Goal: Task Accomplishment & Management: Manage account settings

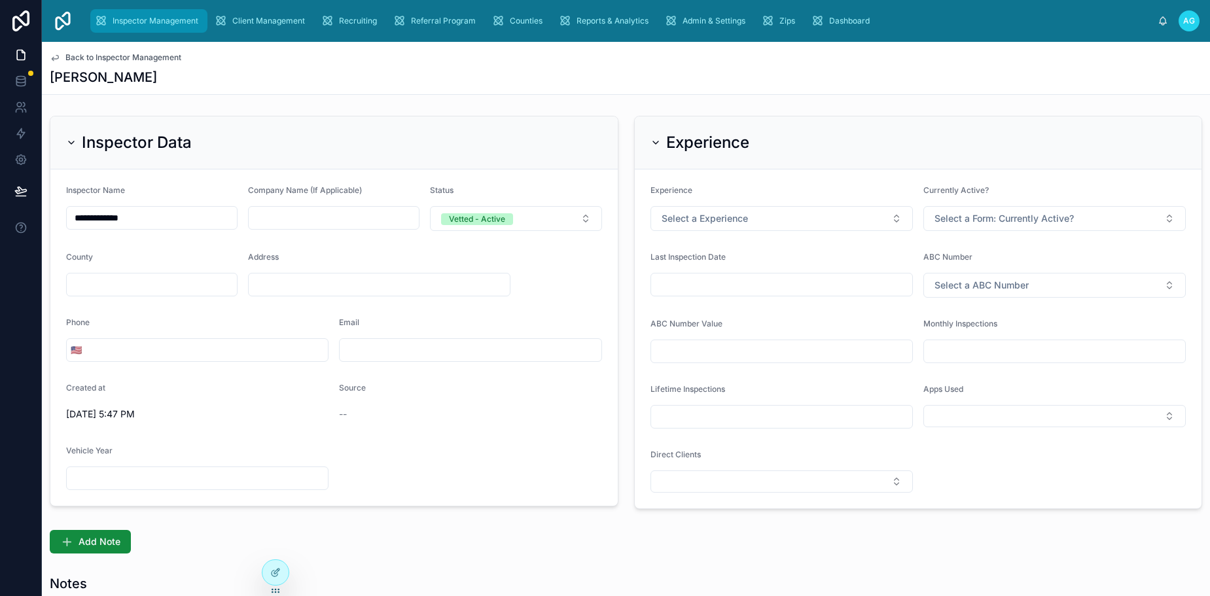
scroll to position [654, 0]
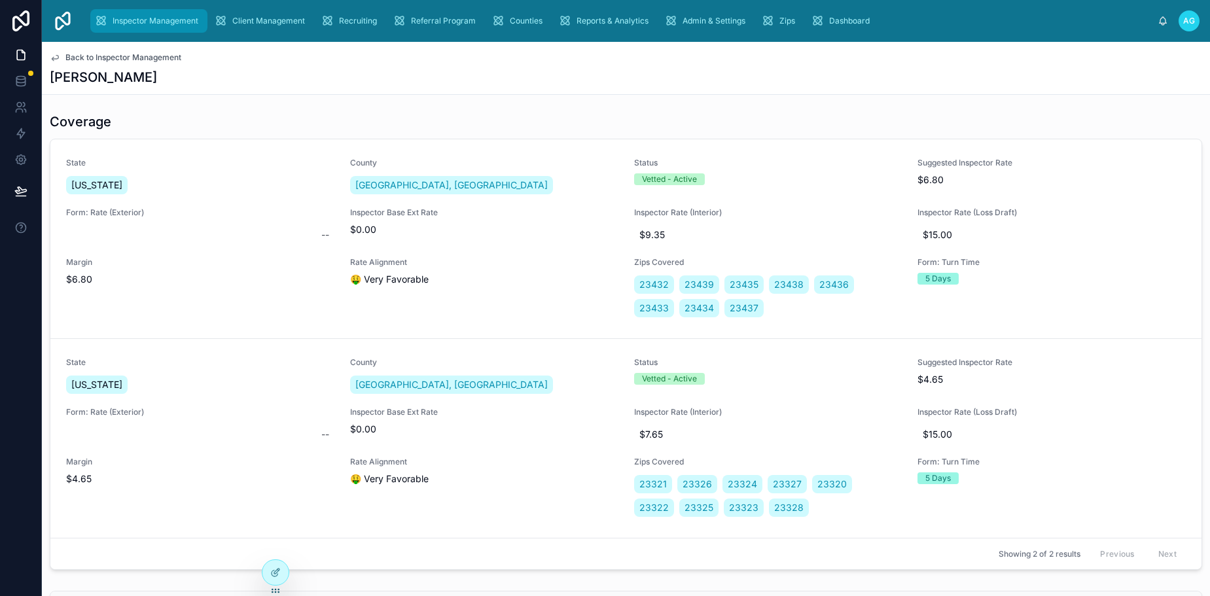
click at [125, 16] on span "Inspector Management" at bounding box center [156, 21] width 86 height 10
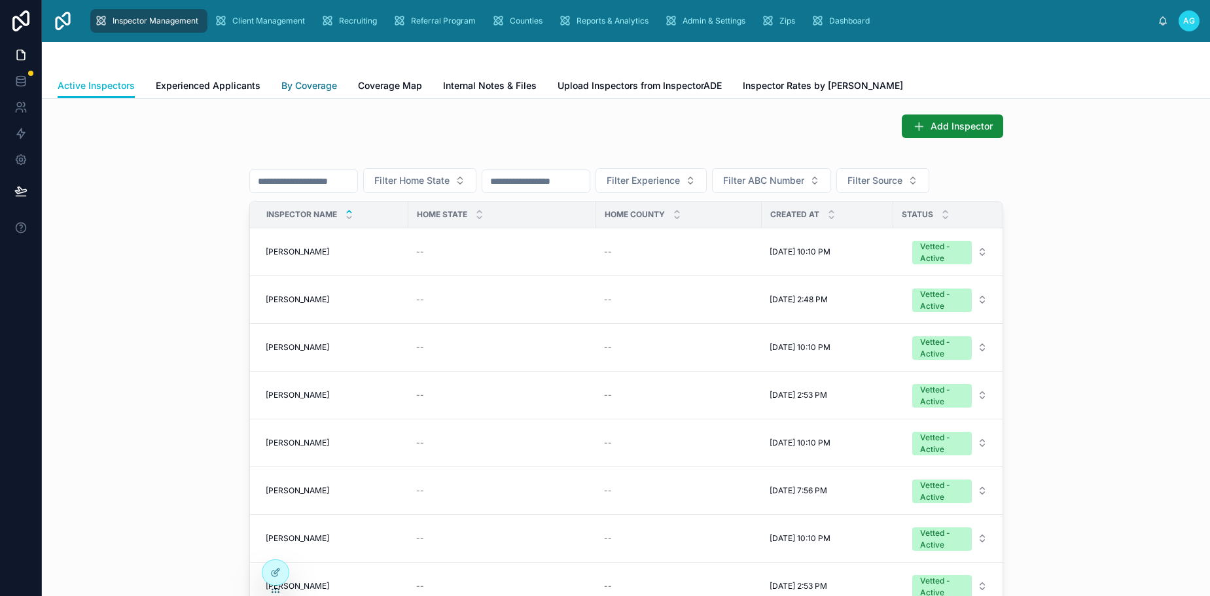
click at [309, 84] on span "By Coverage" at bounding box center [309, 85] width 56 height 13
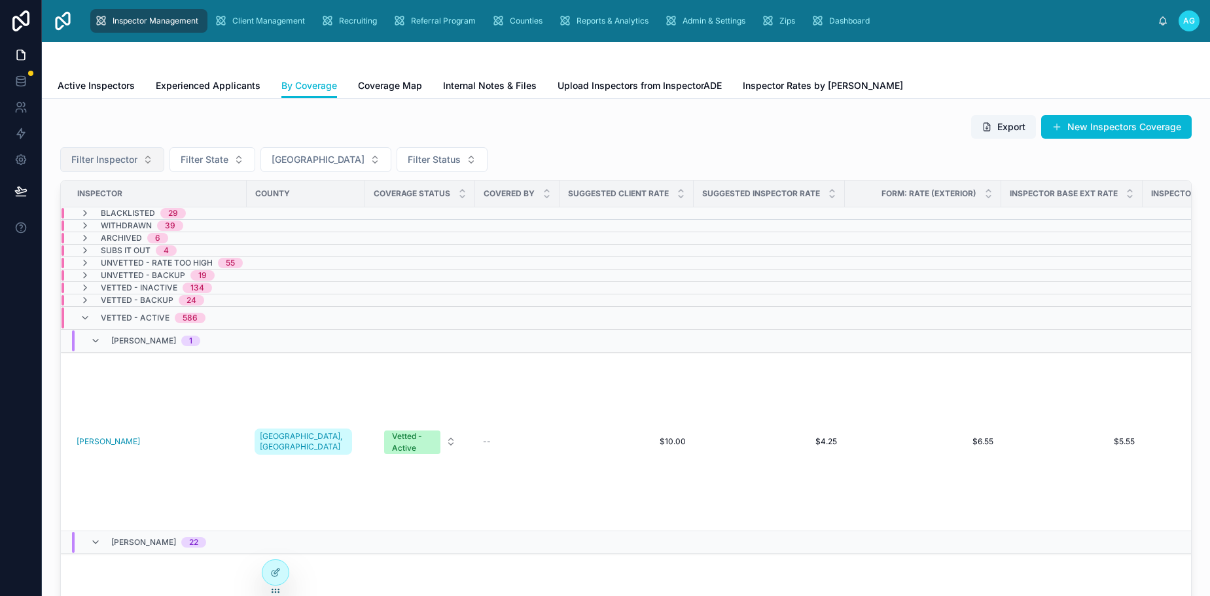
click at [120, 160] on span "Filter Inspector" at bounding box center [104, 159] width 66 height 13
type input "****"
click at [87, 211] on span "[PERSON_NAME]" at bounding box center [76, 212] width 75 height 13
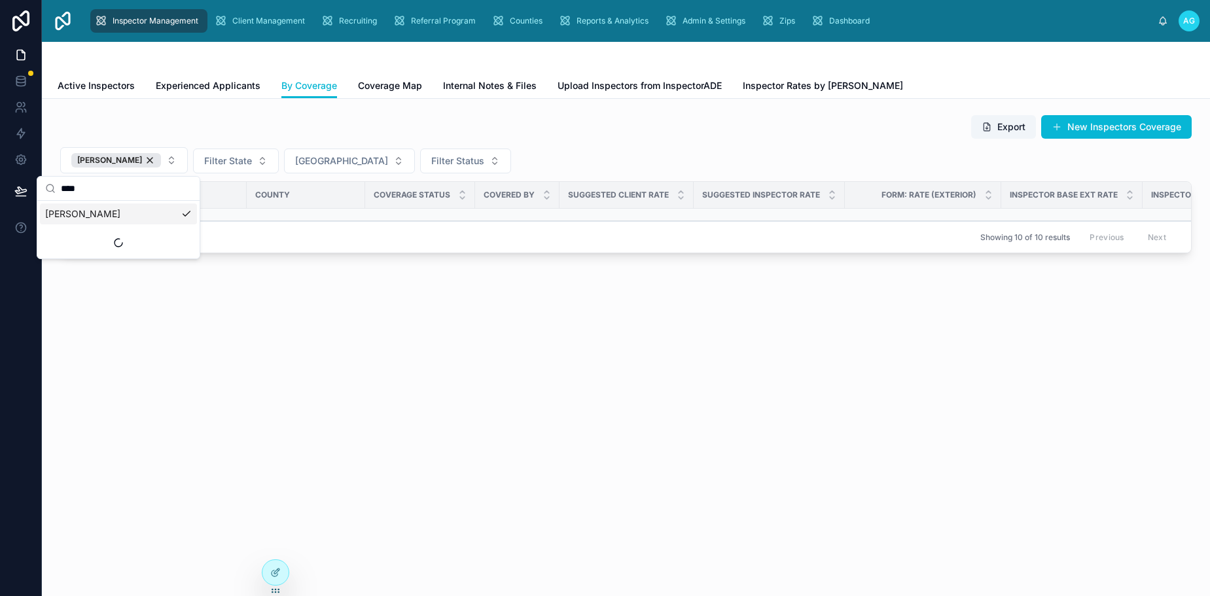
click at [381, 307] on div "Export New Inspectors Coverage [PERSON_NAME] Filter State Filter County Filter …" at bounding box center [626, 220] width 1168 height 243
click at [88, 212] on icon at bounding box center [85, 214] width 10 height 10
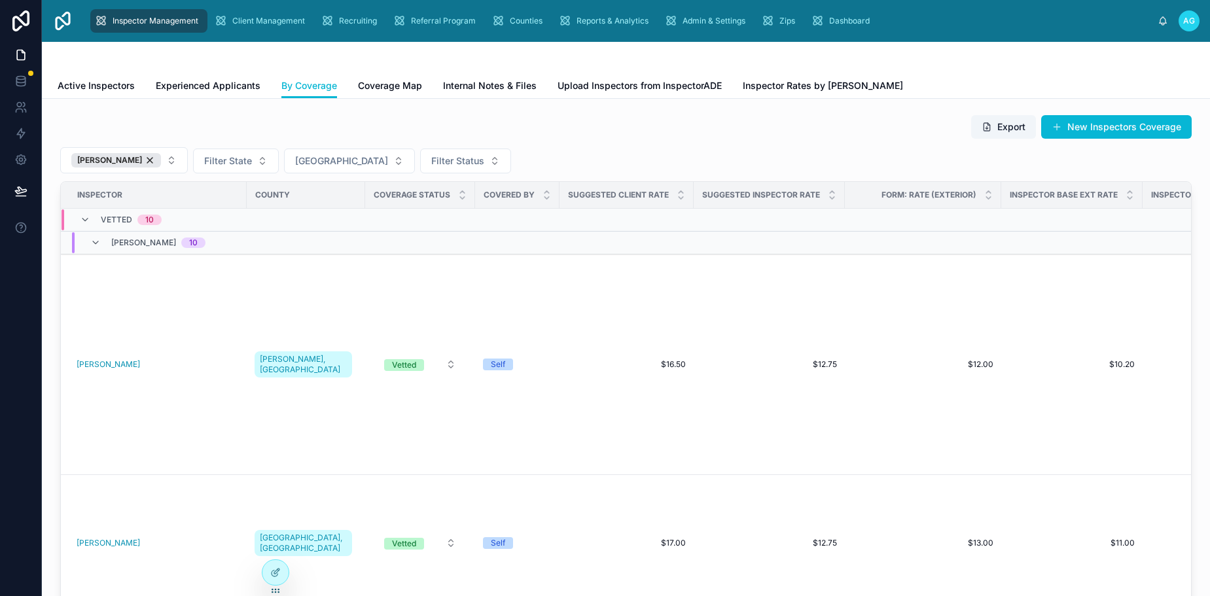
click at [140, 237] on span "[PERSON_NAME]" at bounding box center [143, 242] width 65 height 10
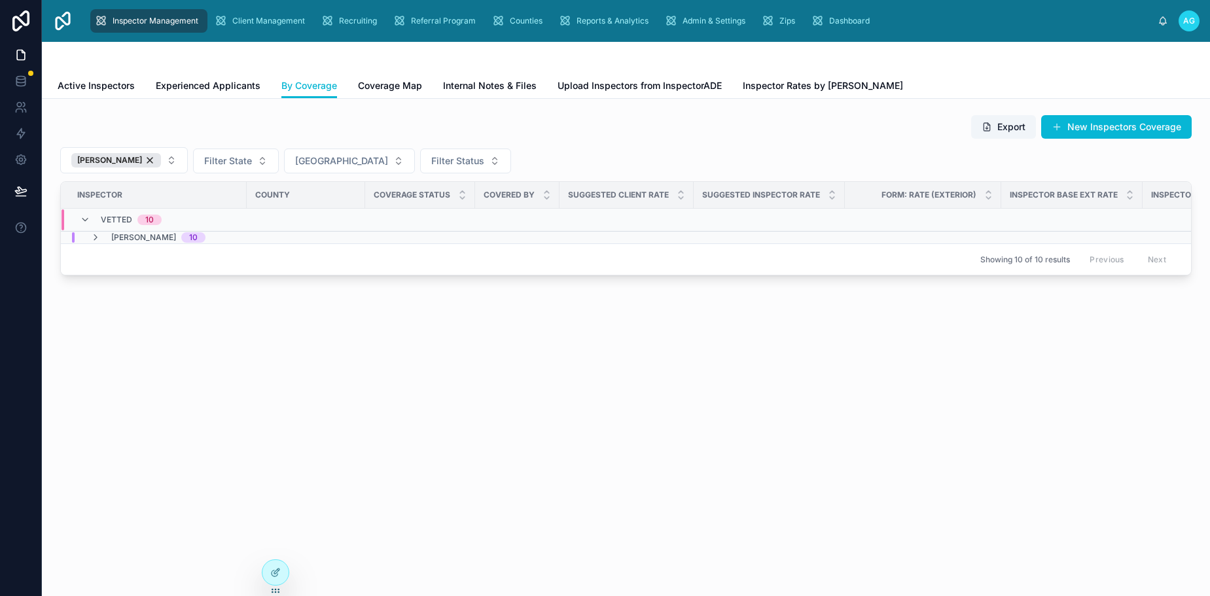
click at [158, 237] on span "[PERSON_NAME]" at bounding box center [143, 237] width 65 height 10
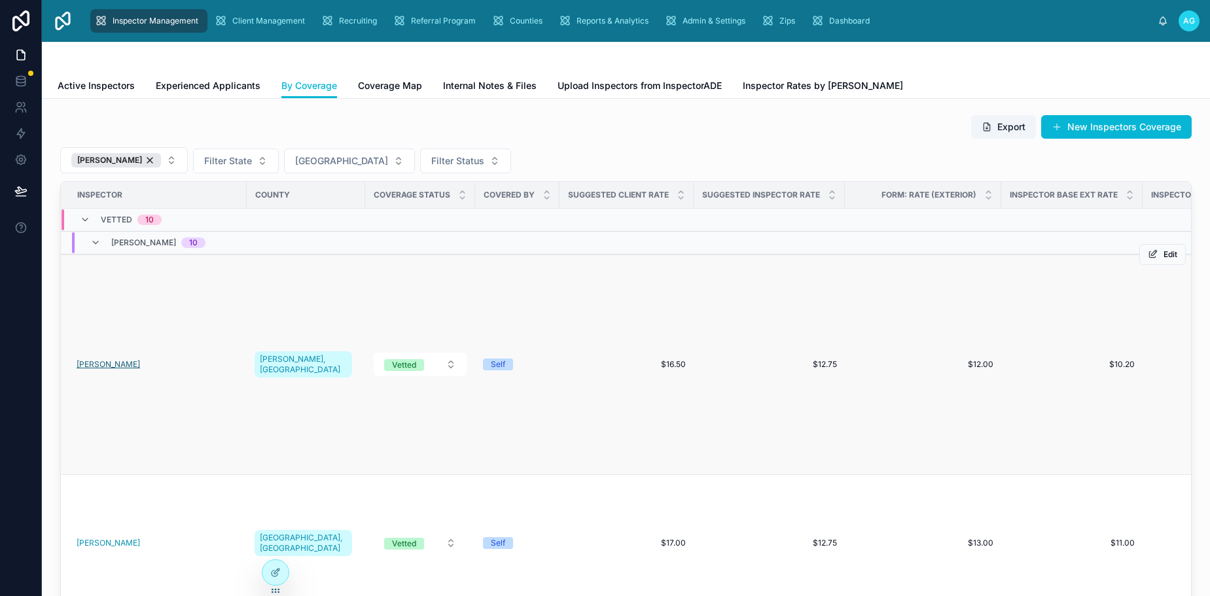
click at [116, 366] on span "[PERSON_NAME]" at bounding box center [108, 364] width 63 height 10
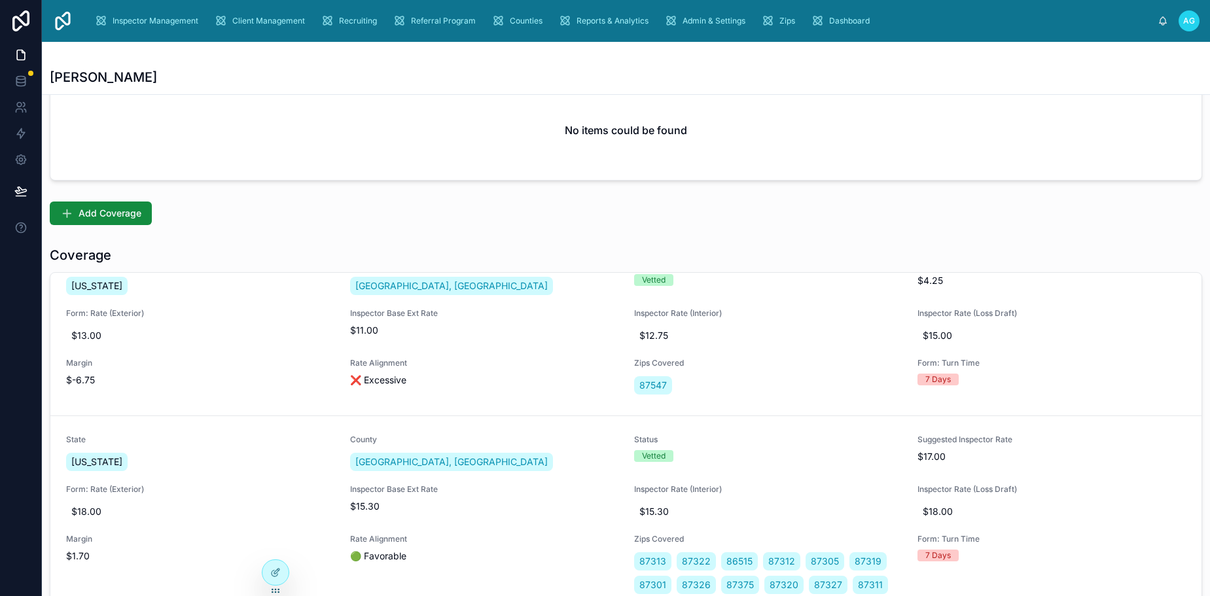
scroll to position [785, 0]
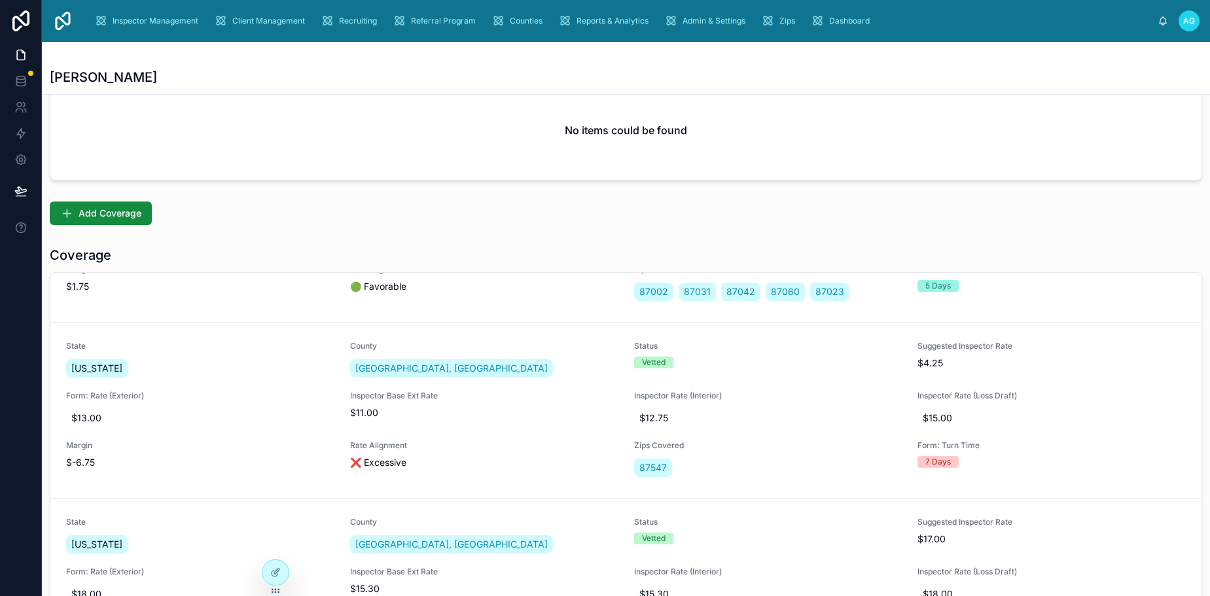
click at [369, 122] on div "No items could be found" at bounding box center [625, 129] width 1151 height 99
drag, startPoint x: 351, startPoint y: 120, endPoint x: 306, endPoint y: 73, distance: 64.8
click at [351, 120] on div "No items could be found" at bounding box center [625, 129] width 1151 height 99
click at [516, 71] on div "[PERSON_NAME]" at bounding box center [626, 77] width 1152 height 18
click at [264, 107] on div "No items could be found" at bounding box center [625, 129] width 1151 height 99
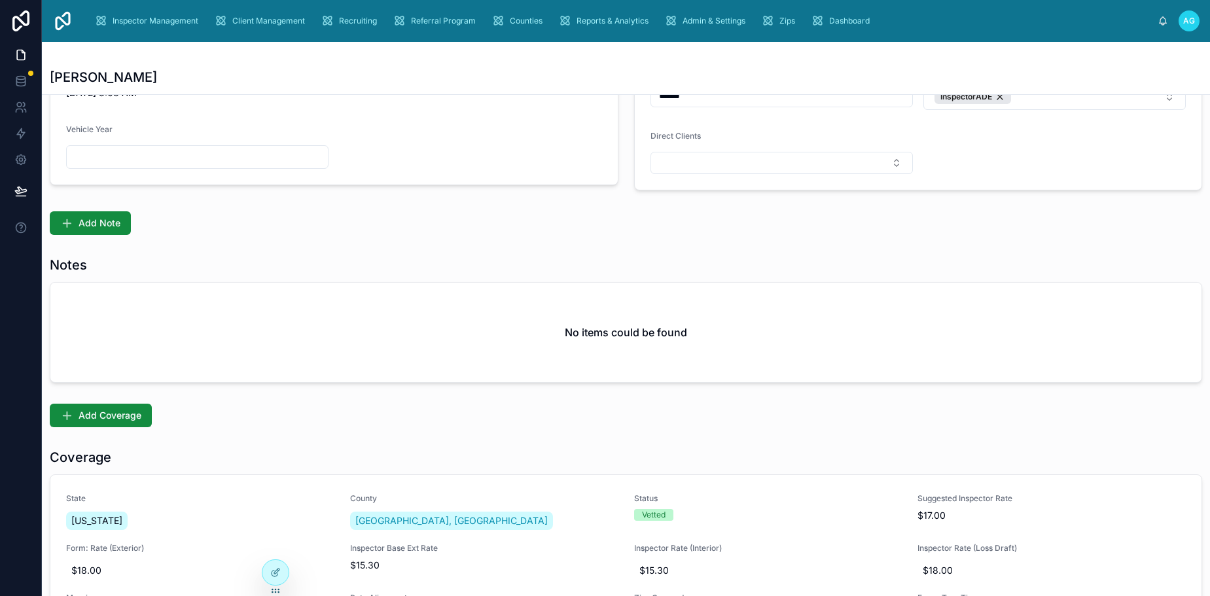
scroll to position [0, 0]
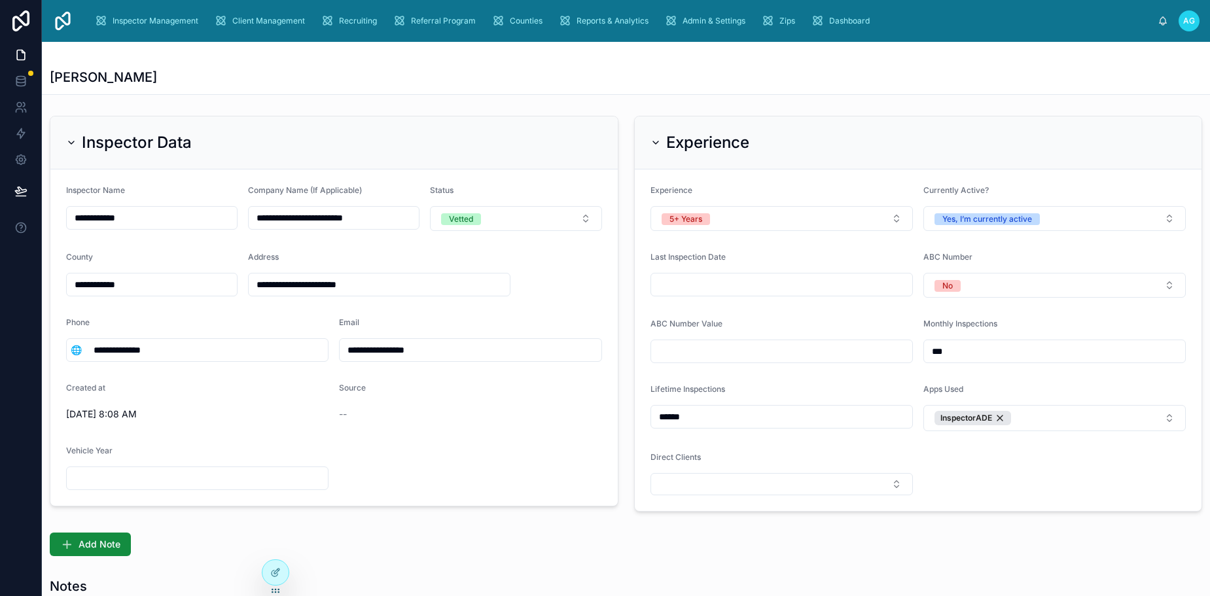
drag, startPoint x: 166, startPoint y: 348, endPoint x: 96, endPoint y: 353, distance: 70.2
click at [96, 353] on input "**********" at bounding box center [207, 350] width 242 height 18
drag, startPoint x: 429, startPoint y: 349, endPoint x: 340, endPoint y: 354, distance: 89.1
click at [340, 354] on input "**********" at bounding box center [470, 350] width 261 height 18
drag, startPoint x: 384, startPoint y: 287, endPoint x: 234, endPoint y: 281, distance: 150.6
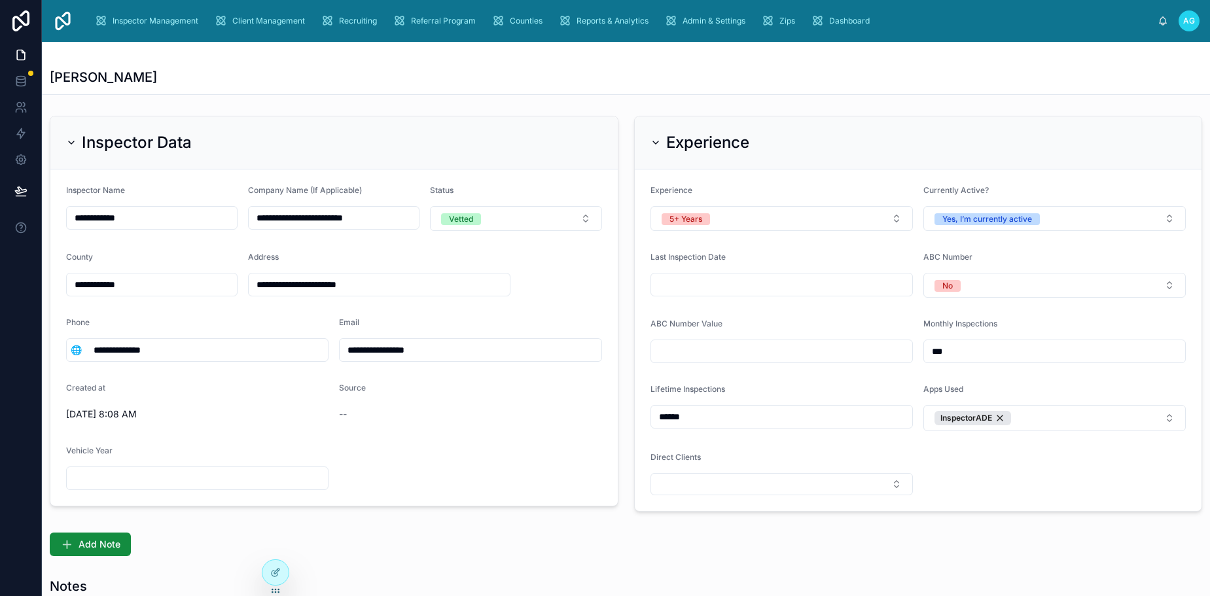
click at [234, 281] on form "**********" at bounding box center [333, 337] width 567 height 336
click at [347, 149] on div "Inspector Data" at bounding box center [334, 142] width 536 height 21
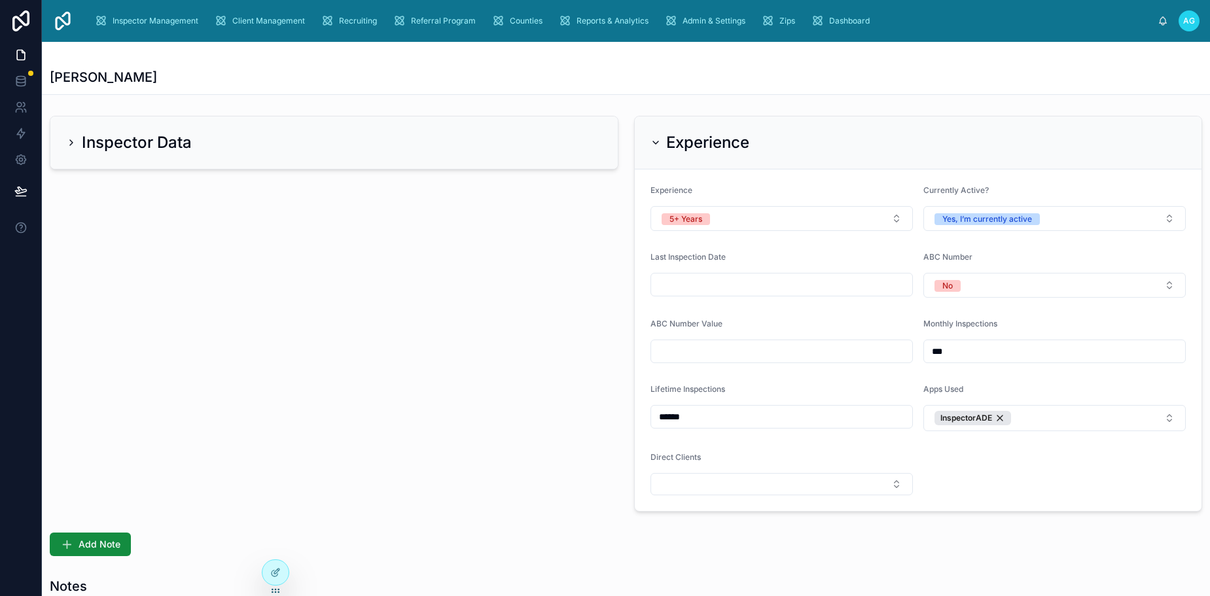
click at [66, 144] on icon at bounding box center [71, 142] width 10 height 10
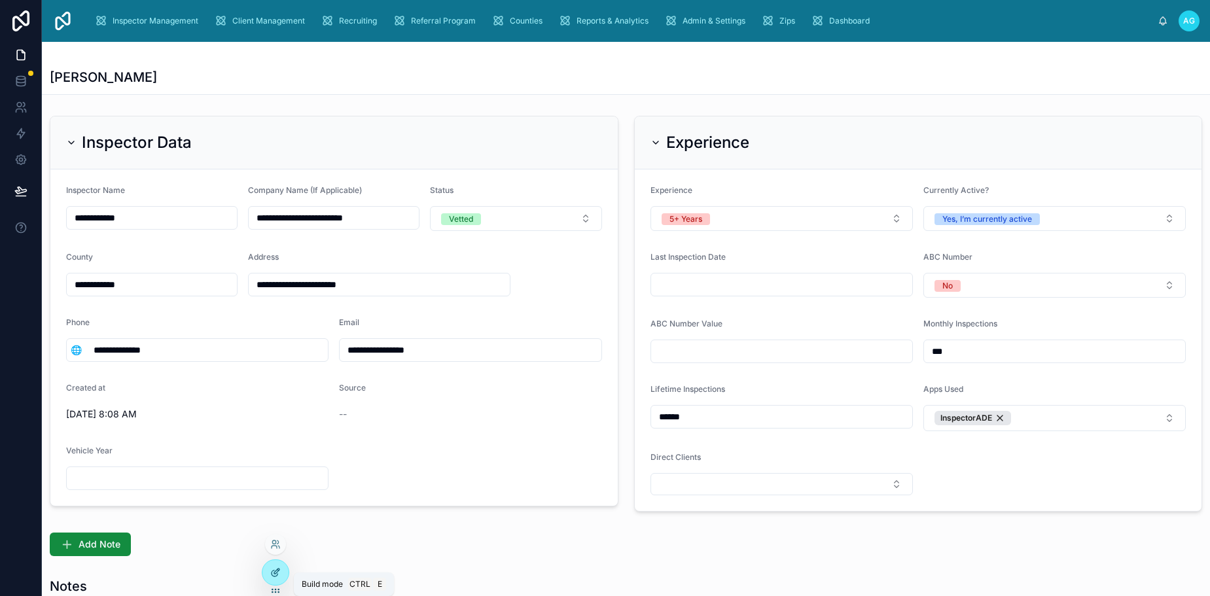
click at [277, 573] on icon at bounding box center [275, 572] width 10 height 10
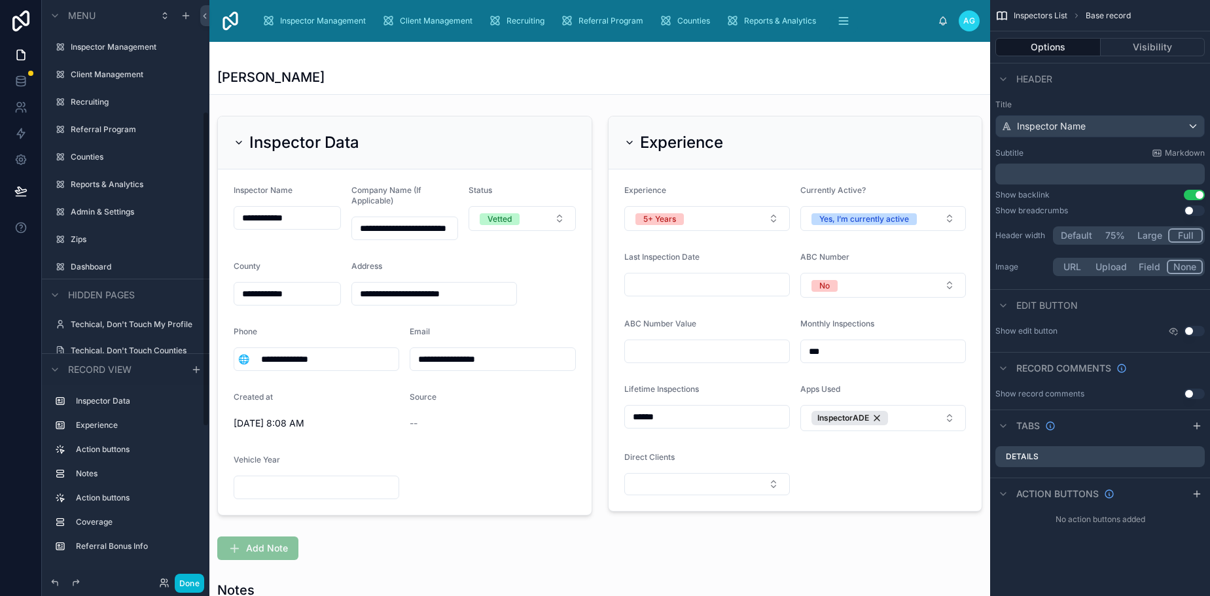
scroll to position [205, 0]
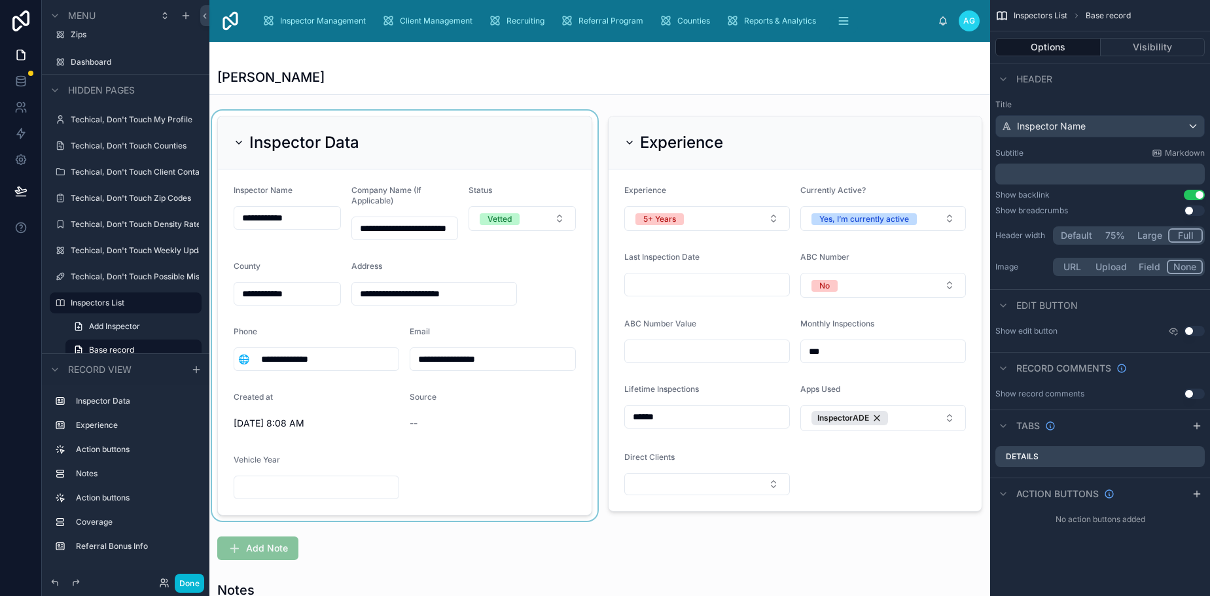
click at [505, 156] on div at bounding box center [404, 316] width 391 height 410
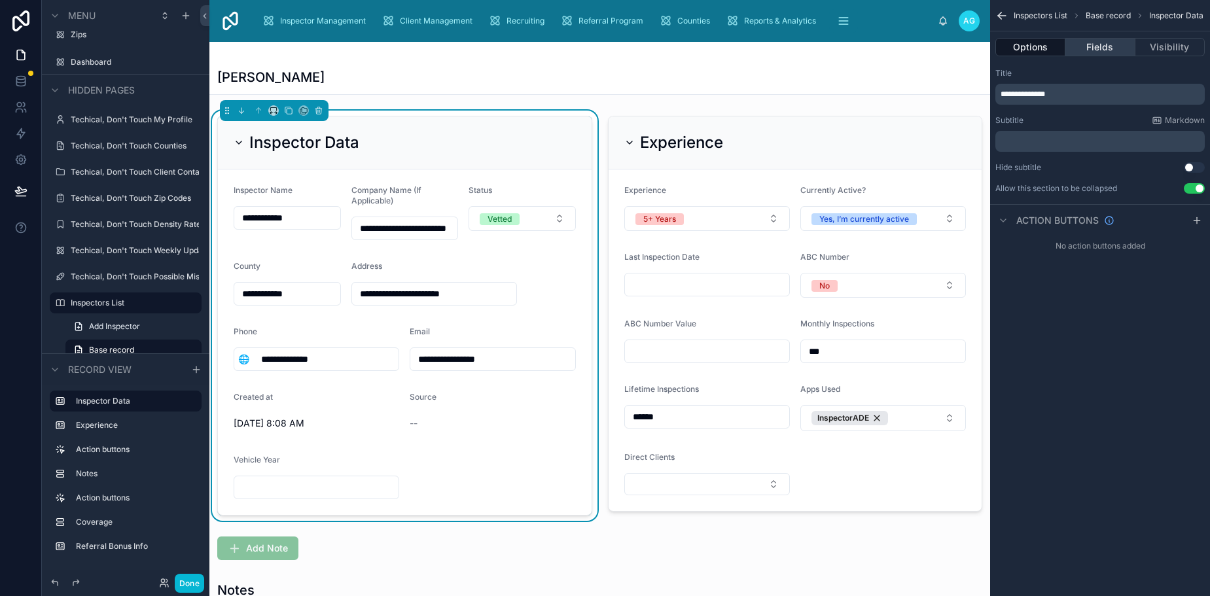
click at [1105, 45] on button "Fields" at bounding box center [1099, 47] width 69 height 18
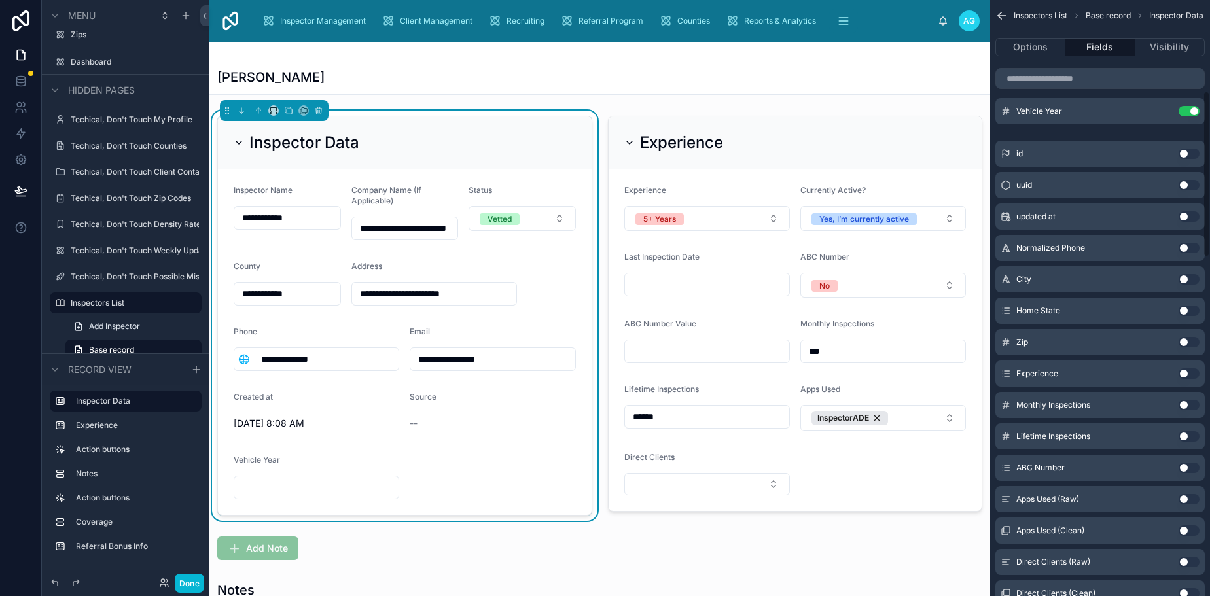
scroll to position [327, 0]
click at [1186, 277] on button "Use setting" at bounding box center [1188, 280] width 21 height 10
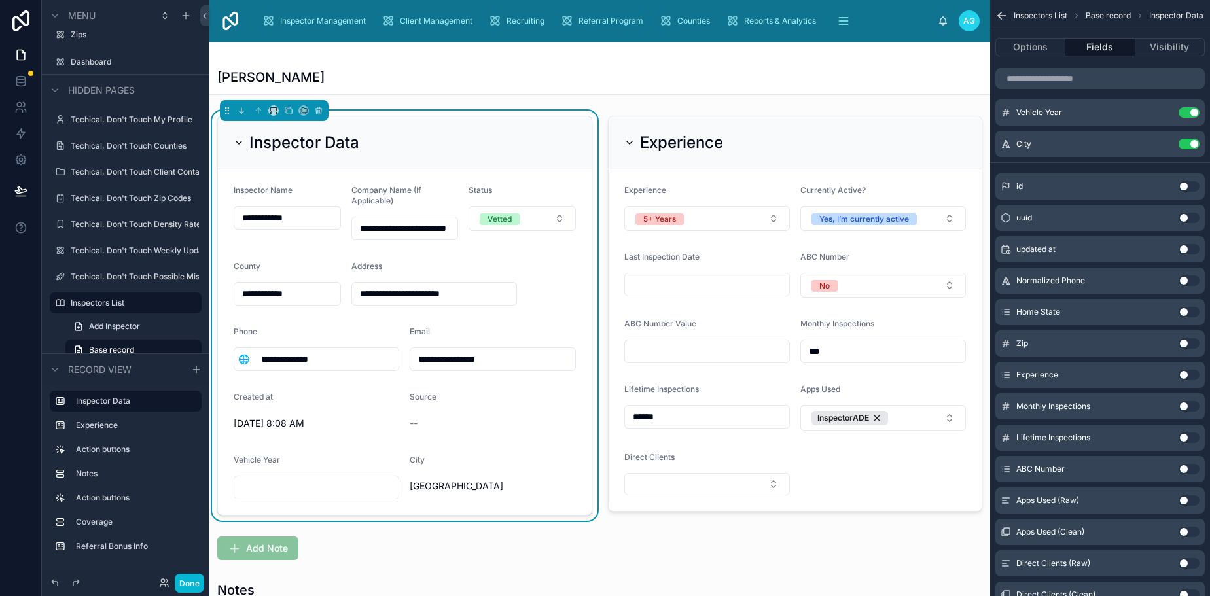
click at [1185, 311] on button "Use setting" at bounding box center [1188, 312] width 21 height 10
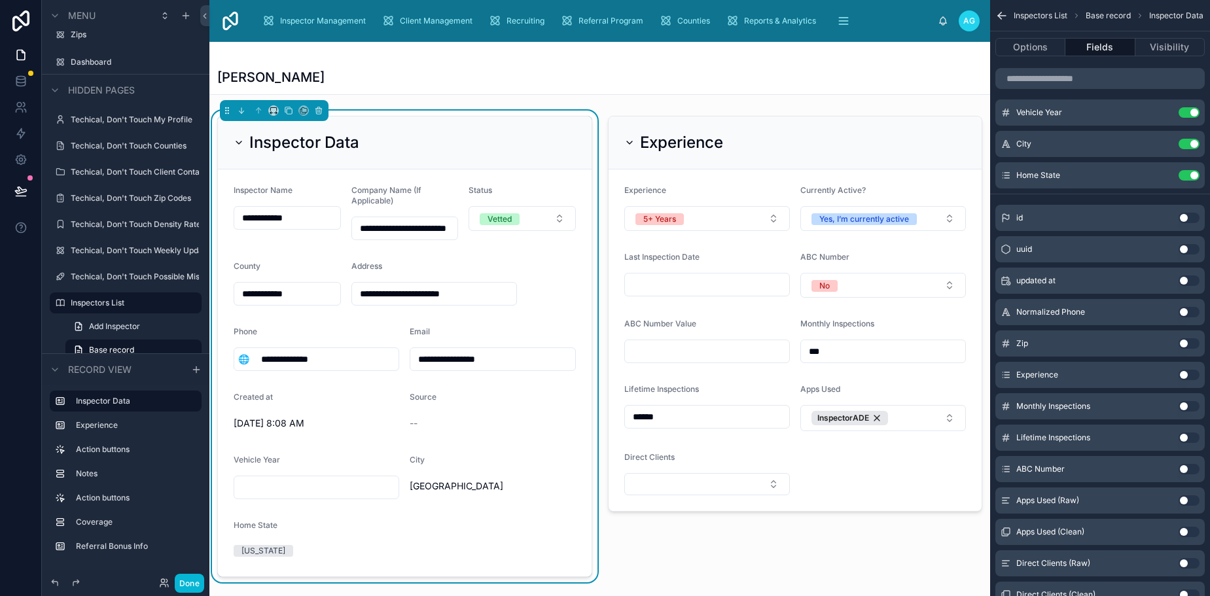
click at [1186, 338] on button "Use setting" at bounding box center [1188, 343] width 21 height 10
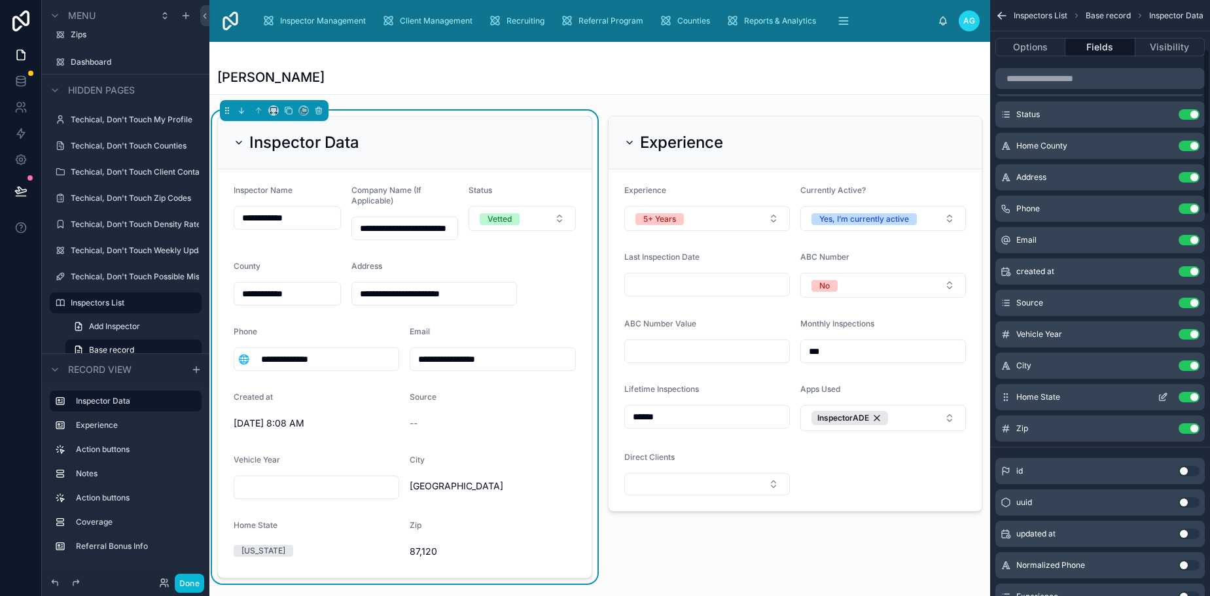
scroll to position [0, 0]
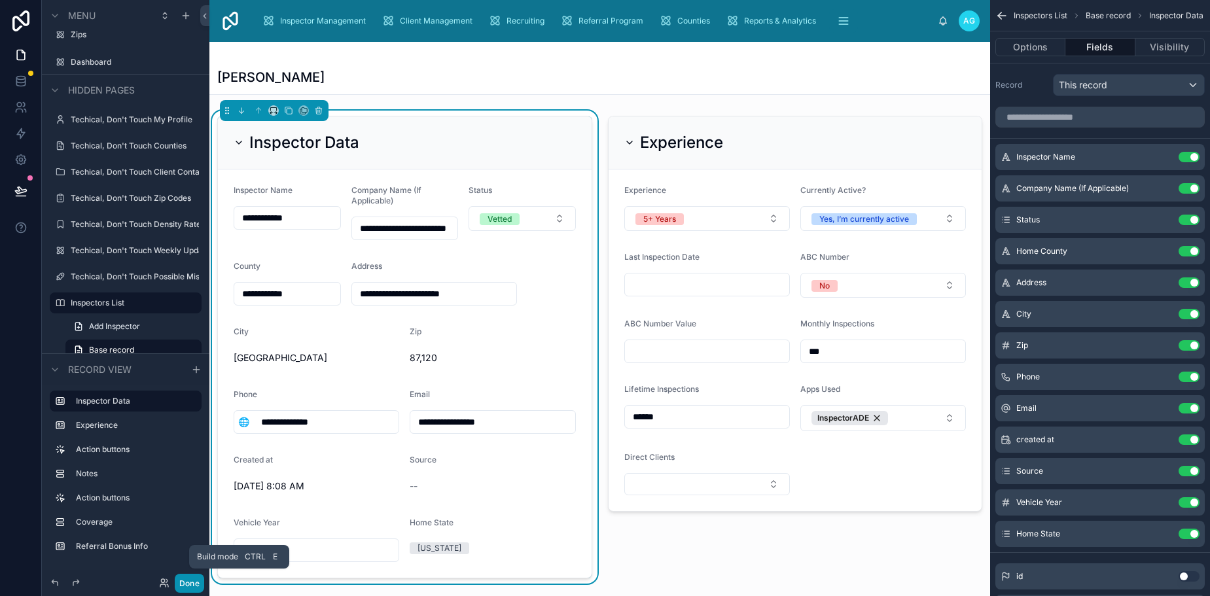
click at [189, 584] on button "Done" at bounding box center [189, 583] width 29 height 19
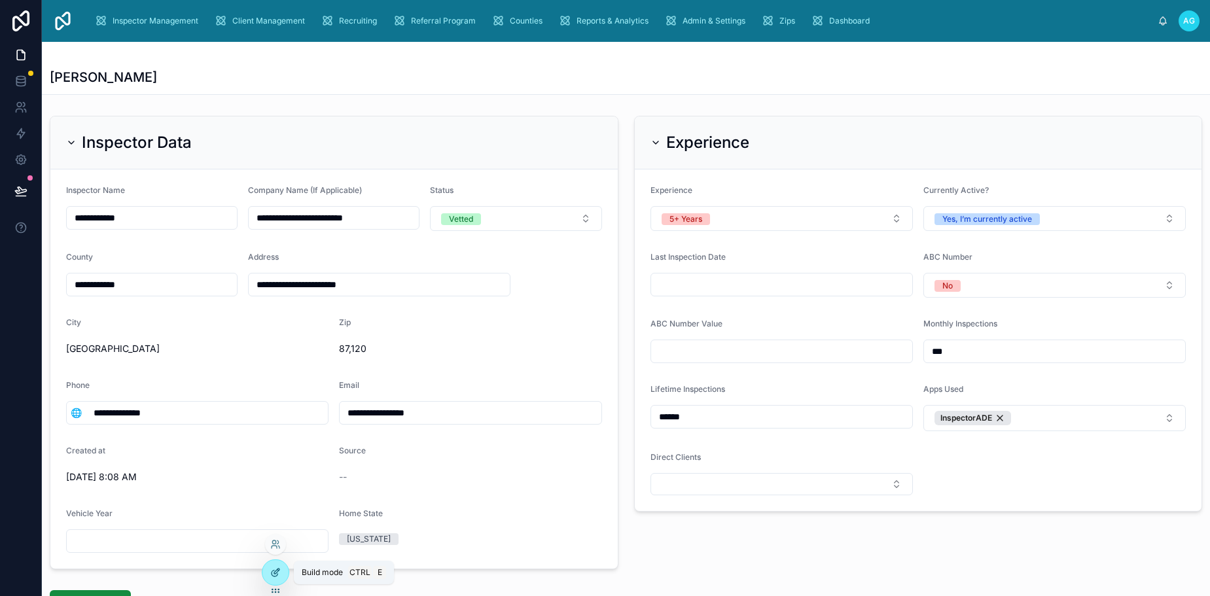
click at [277, 575] on icon at bounding box center [275, 574] width 6 height 6
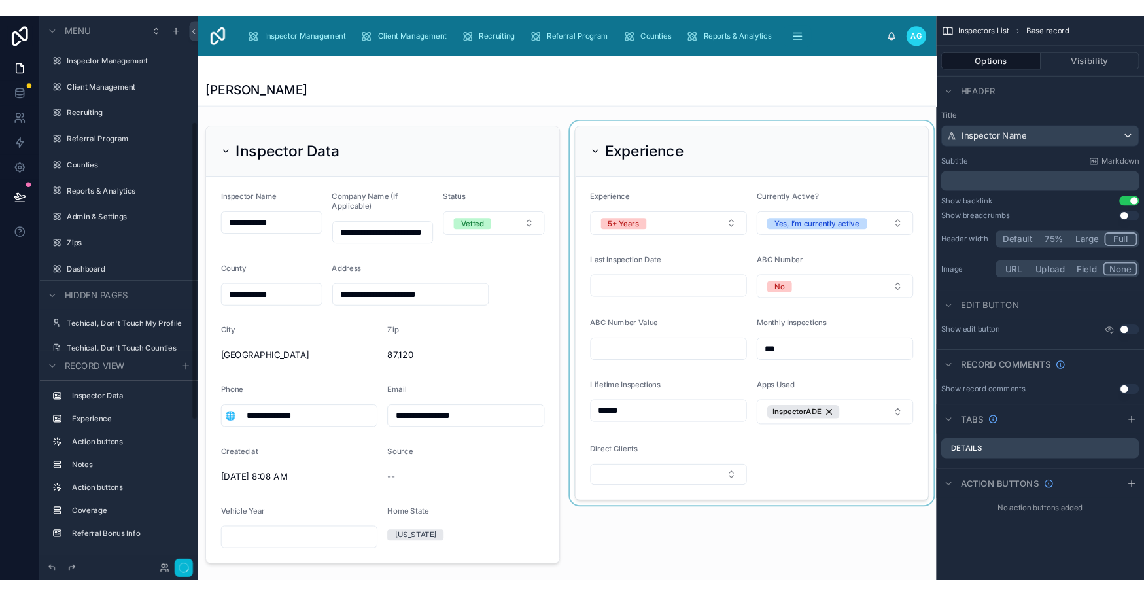
scroll to position [205, 0]
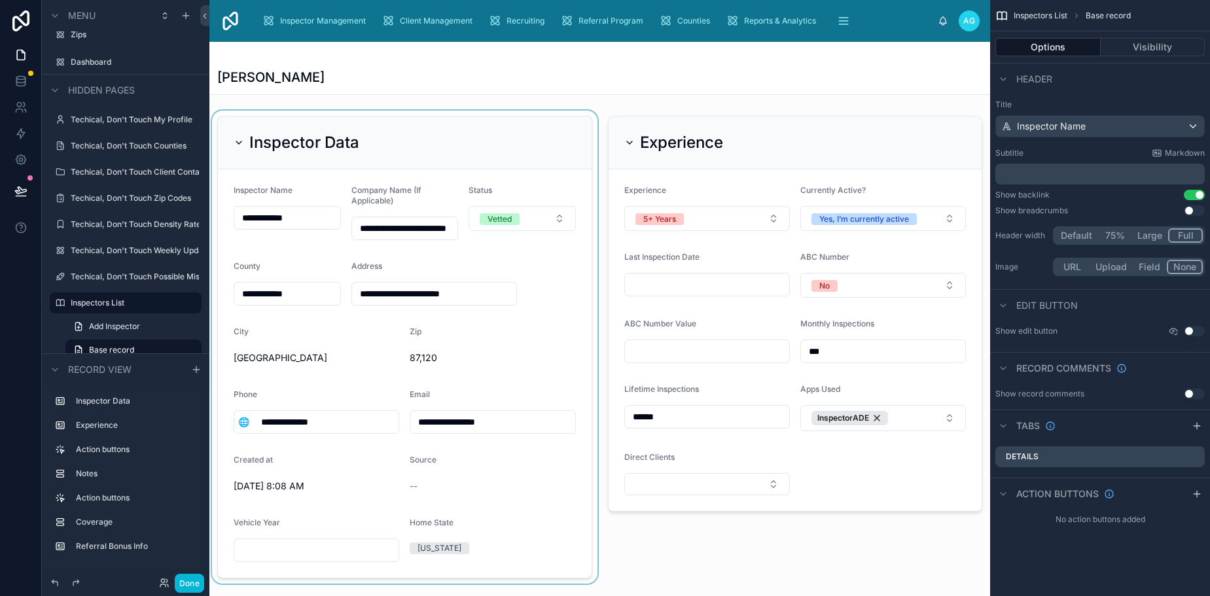
click at [427, 132] on div at bounding box center [404, 347] width 391 height 473
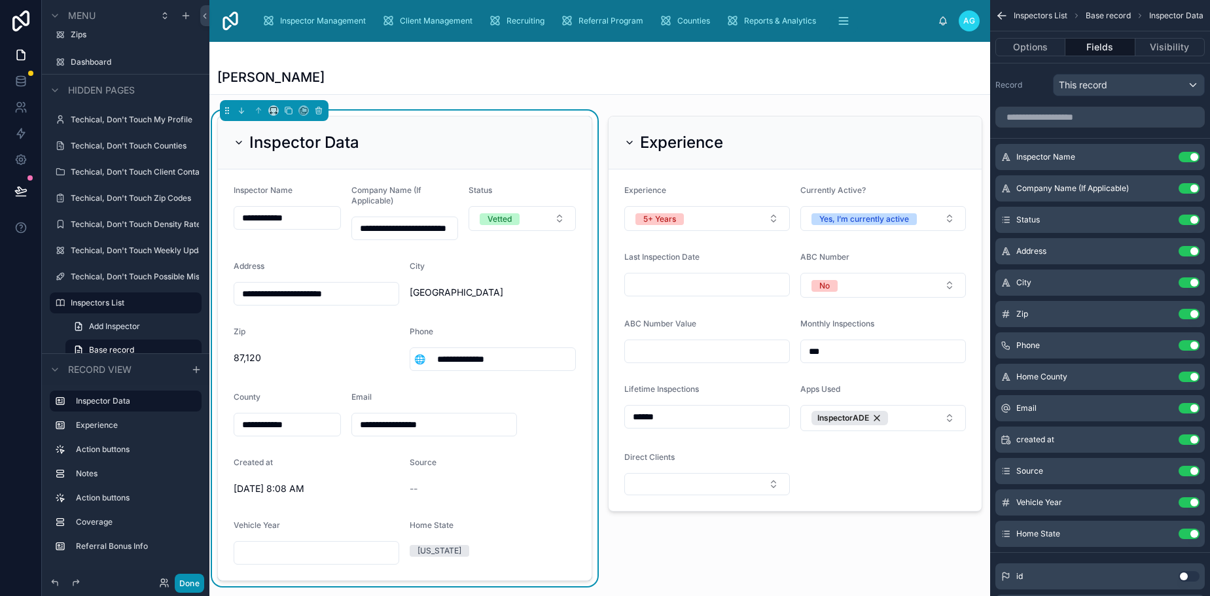
click at [187, 580] on button "Done" at bounding box center [189, 583] width 29 height 19
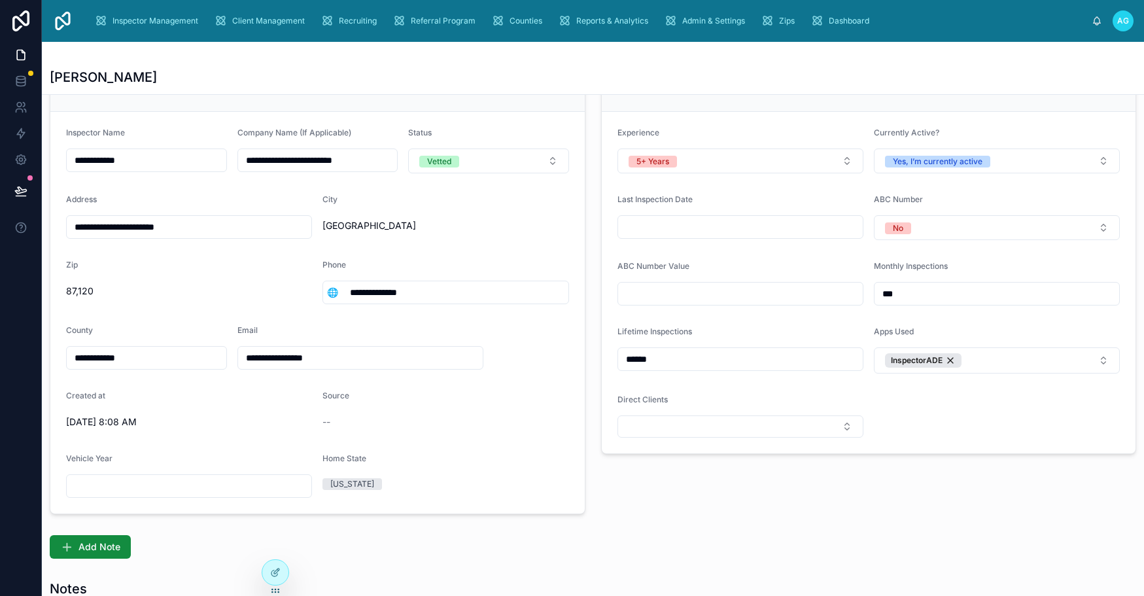
scroll to position [0, 0]
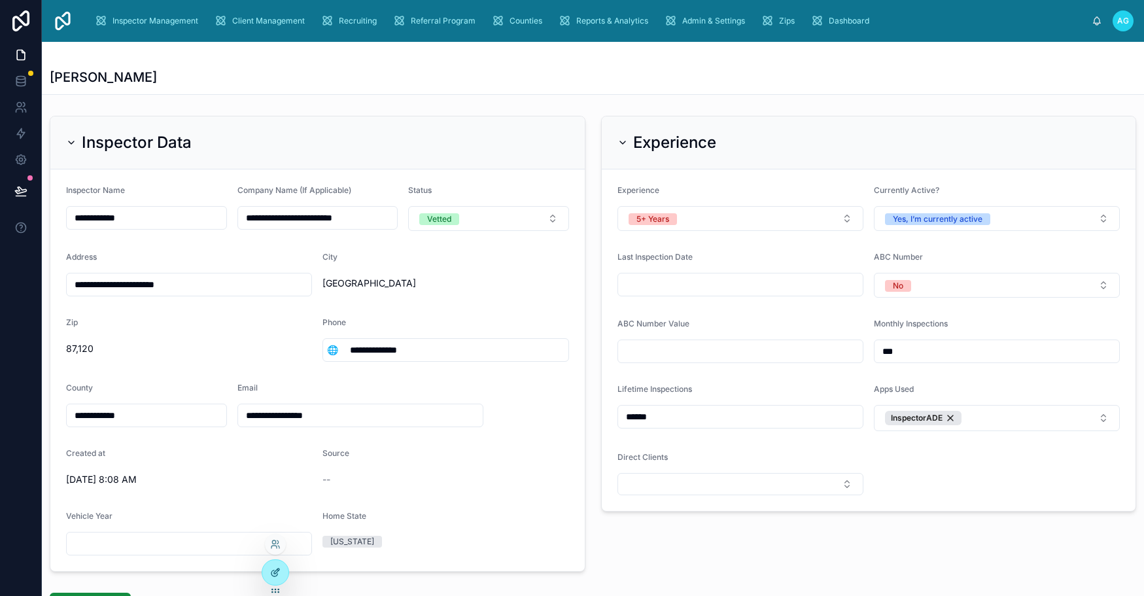
click at [266, 572] on div at bounding box center [275, 572] width 26 height 25
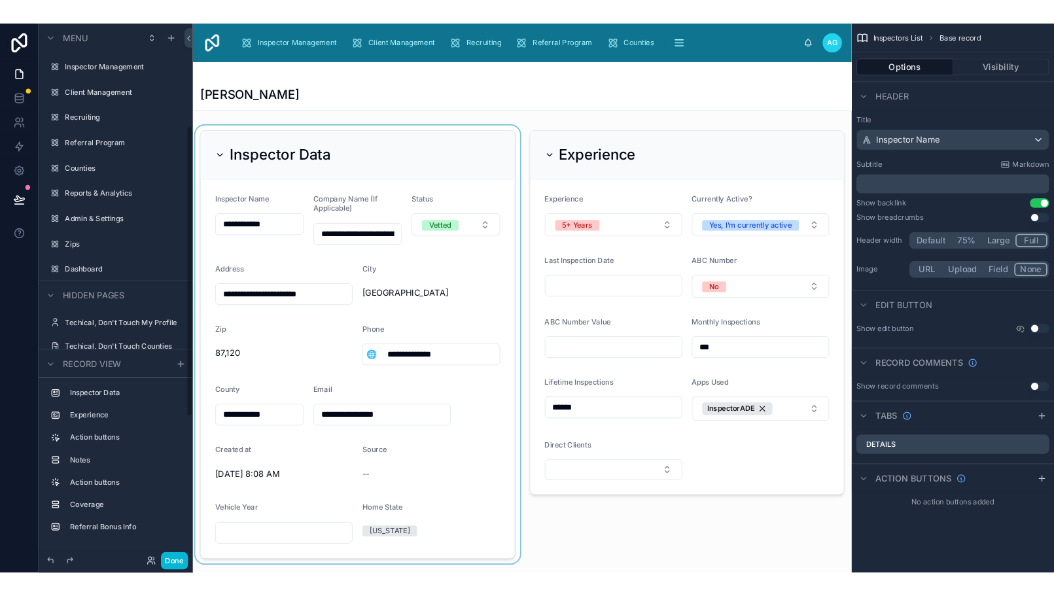
scroll to position [205, 0]
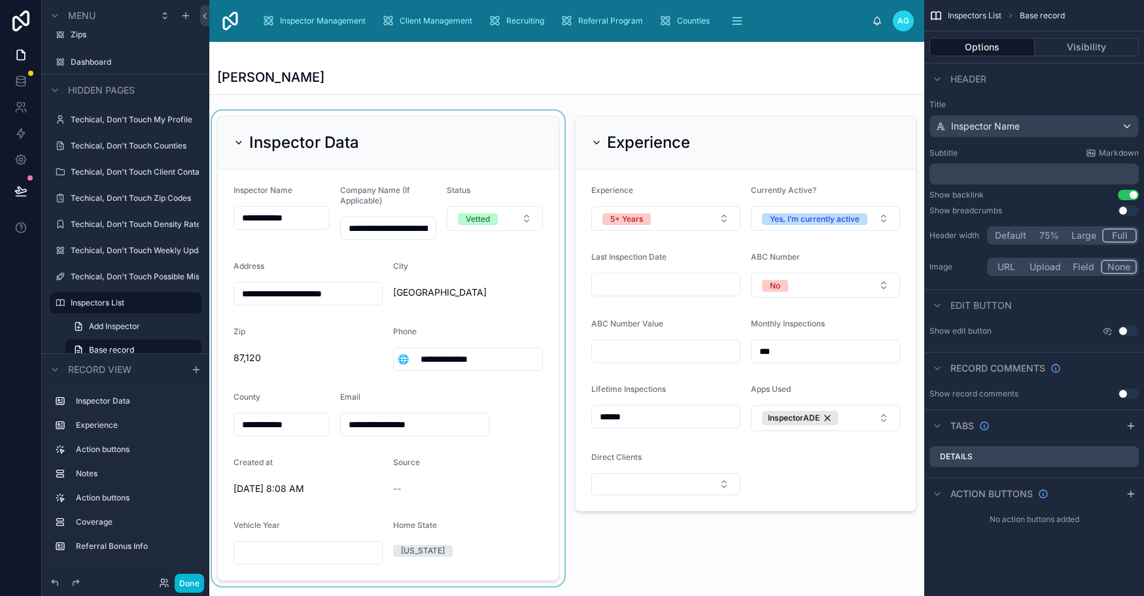
click at [485, 139] on div at bounding box center [388, 349] width 358 height 476
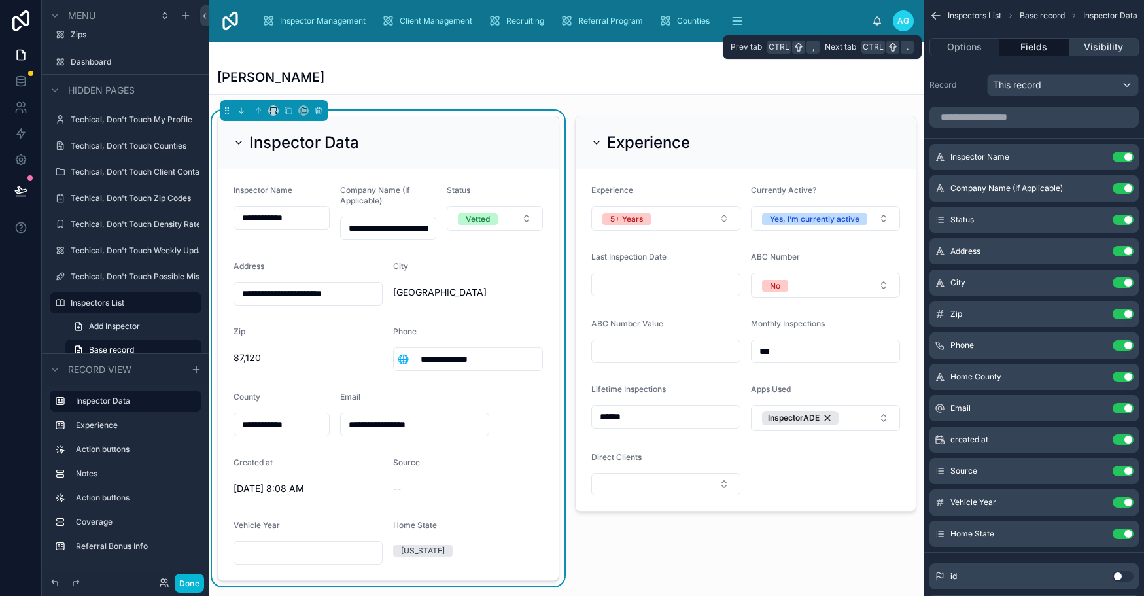
click at [1113, 48] on button "Visibility" at bounding box center [1104, 47] width 69 height 18
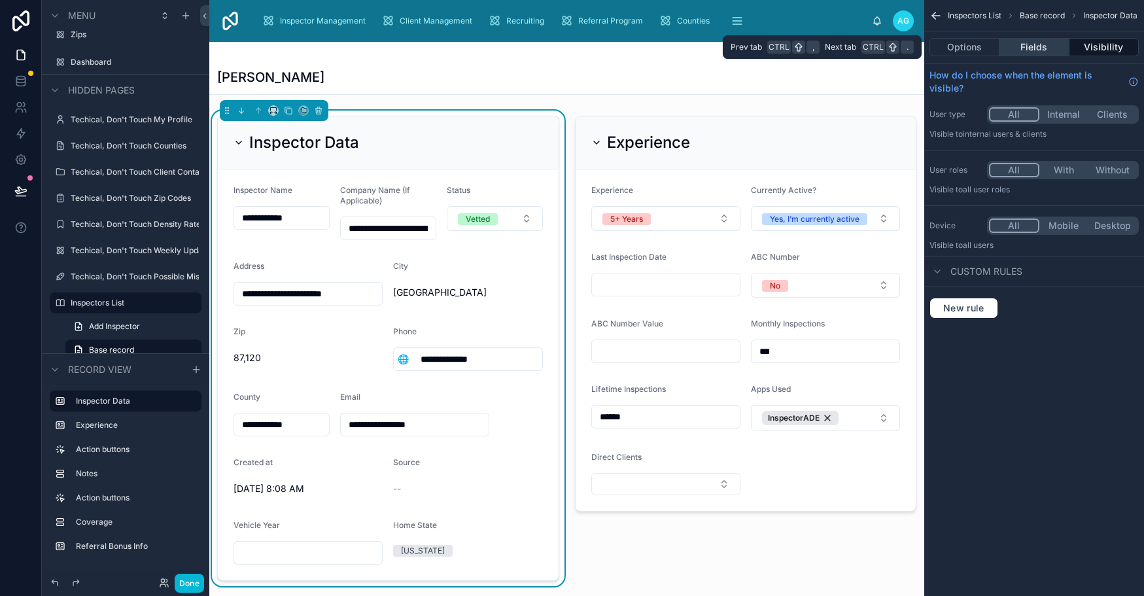
click at [1037, 47] on button "Fields" at bounding box center [1034, 47] width 69 height 18
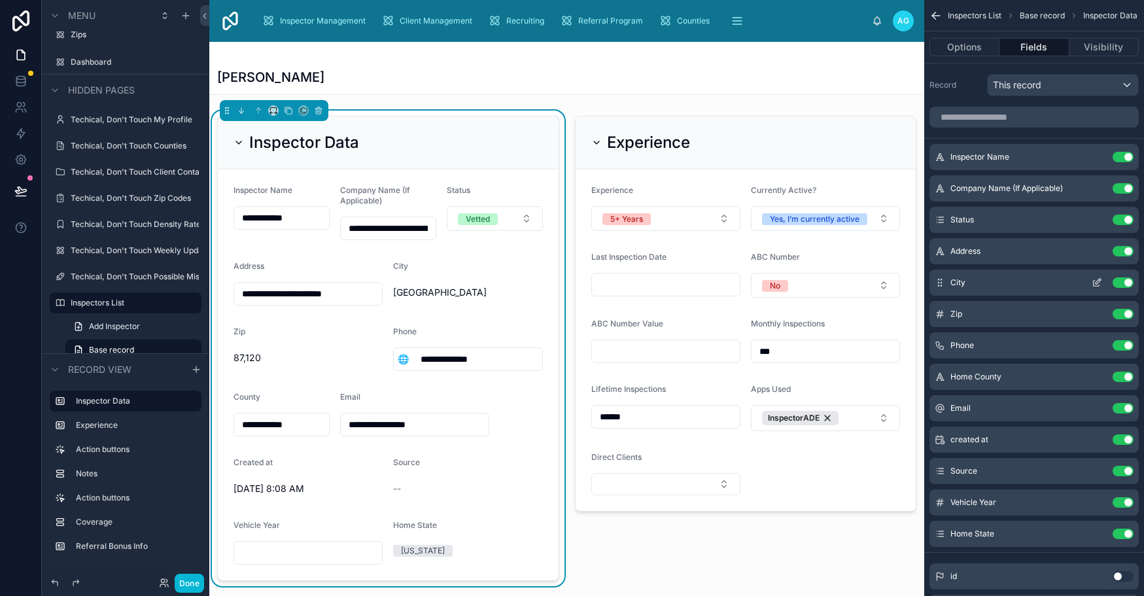
click at [1095, 281] on icon "scrollable content" at bounding box center [1097, 282] width 10 height 10
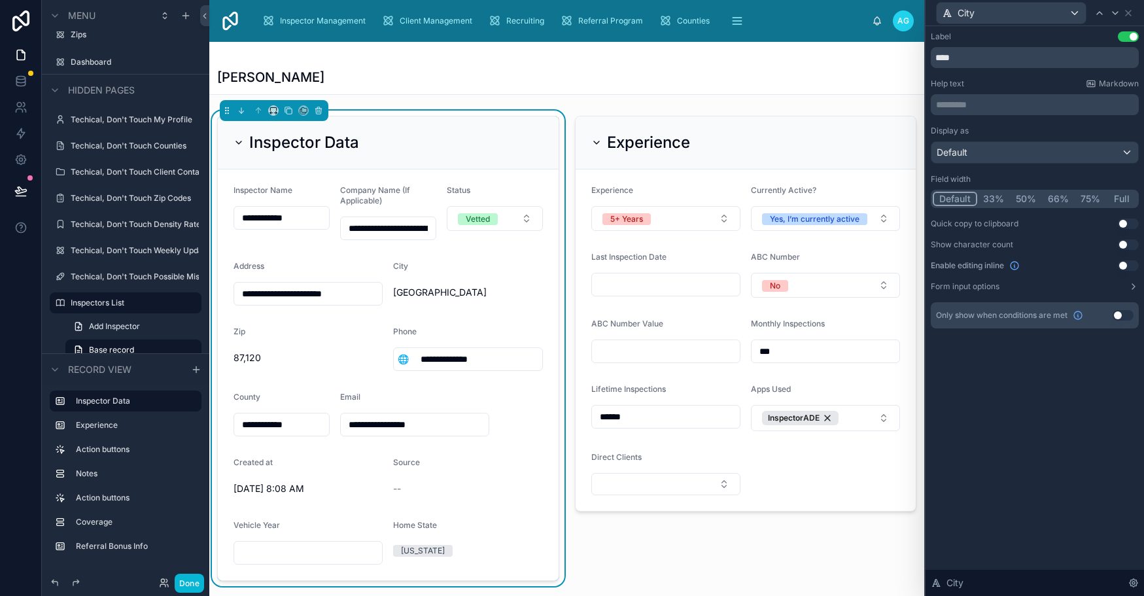
click at [995, 196] on button "33%" at bounding box center [993, 199] width 33 height 14
click at [959, 199] on button "Default" at bounding box center [954, 199] width 43 height 14
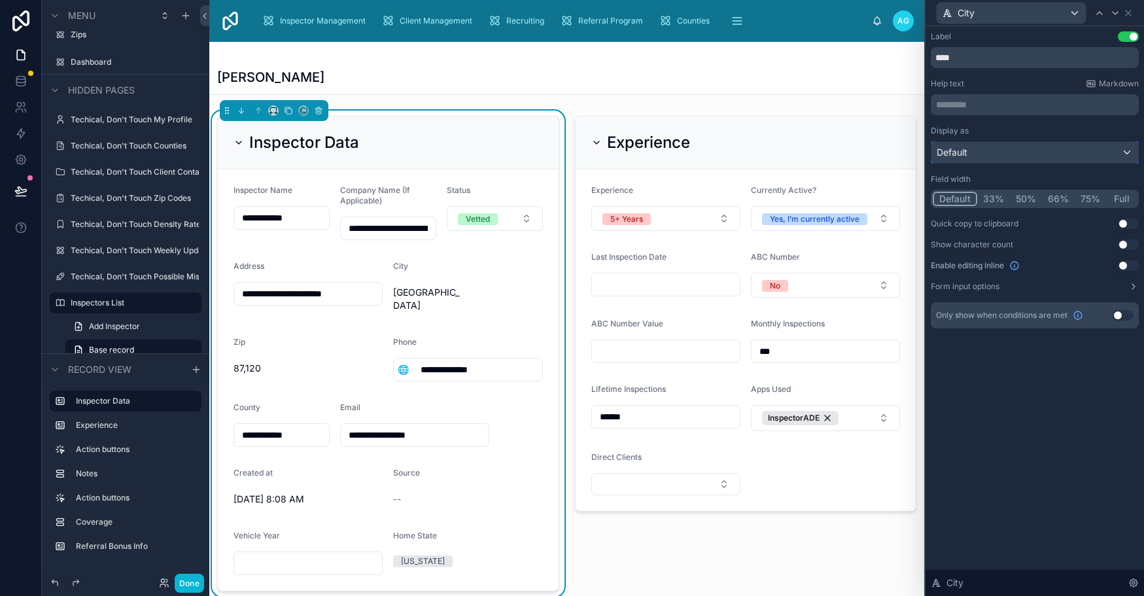
click at [1124, 151] on div "Default" at bounding box center [1035, 152] width 207 height 21
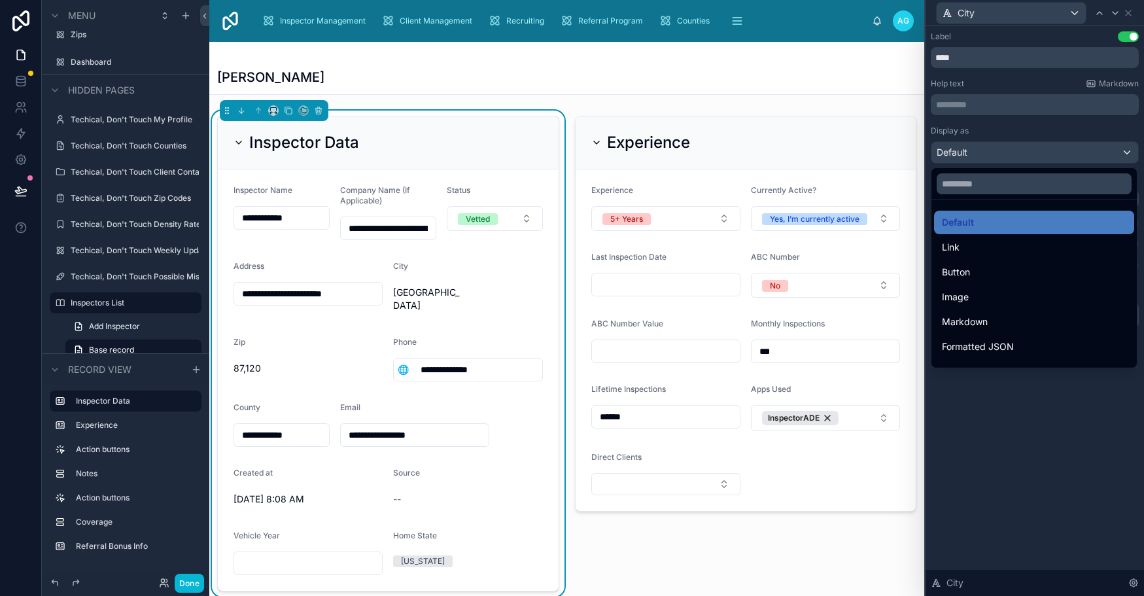
click at [1053, 460] on div at bounding box center [1035, 298] width 219 height 596
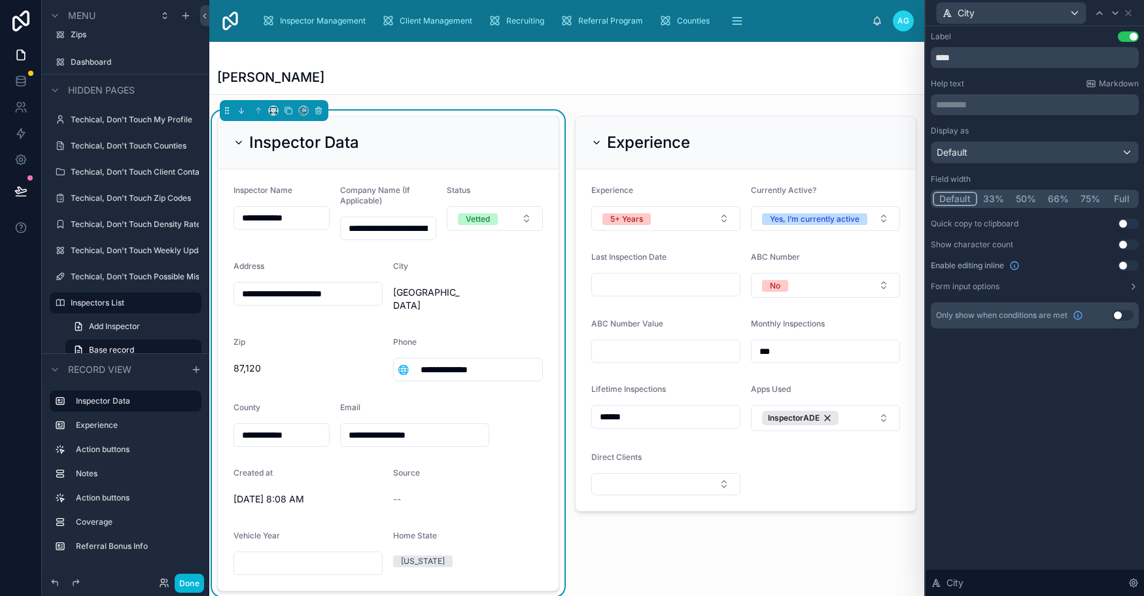
click at [994, 200] on button "33%" at bounding box center [993, 199] width 33 height 14
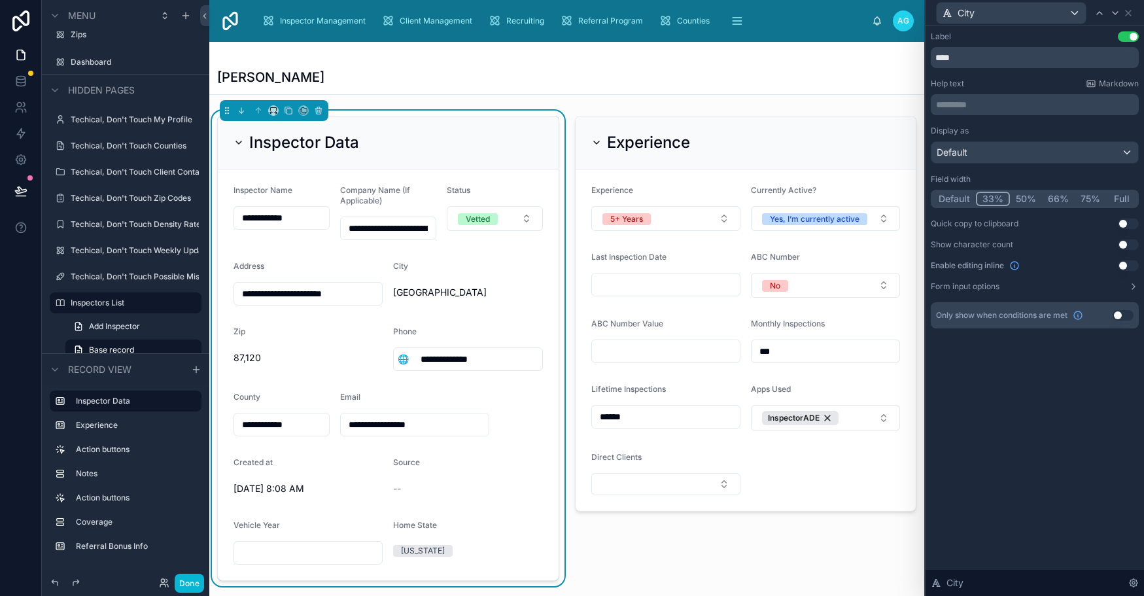
click at [1090, 195] on button "75%" at bounding box center [1090, 199] width 31 height 14
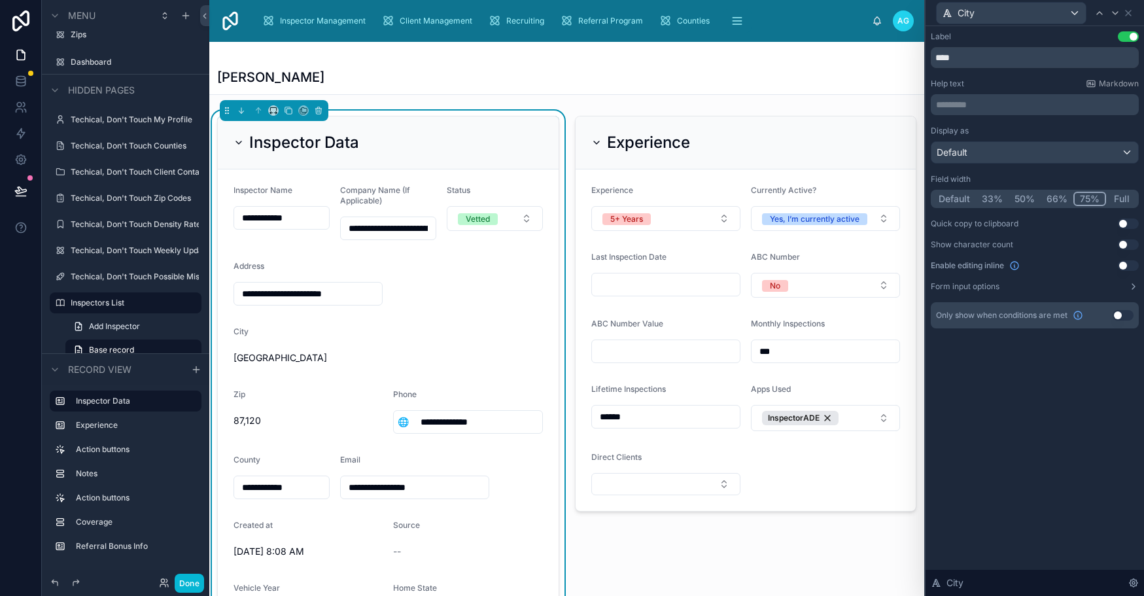
click at [996, 194] on button "33%" at bounding box center [992, 199] width 33 height 14
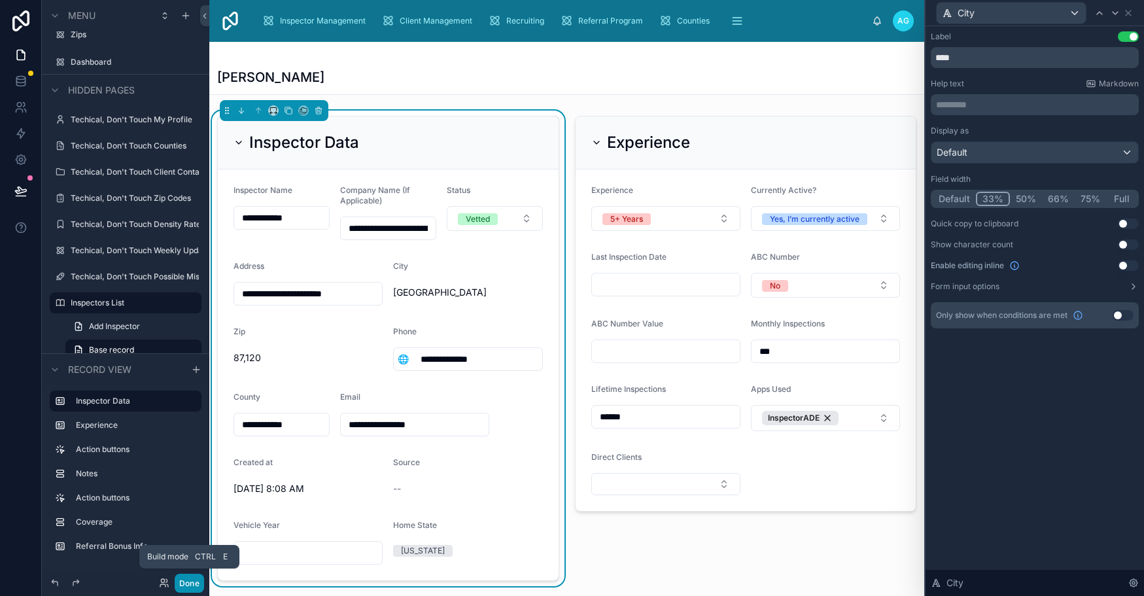
click at [198, 584] on button "Done" at bounding box center [189, 583] width 29 height 19
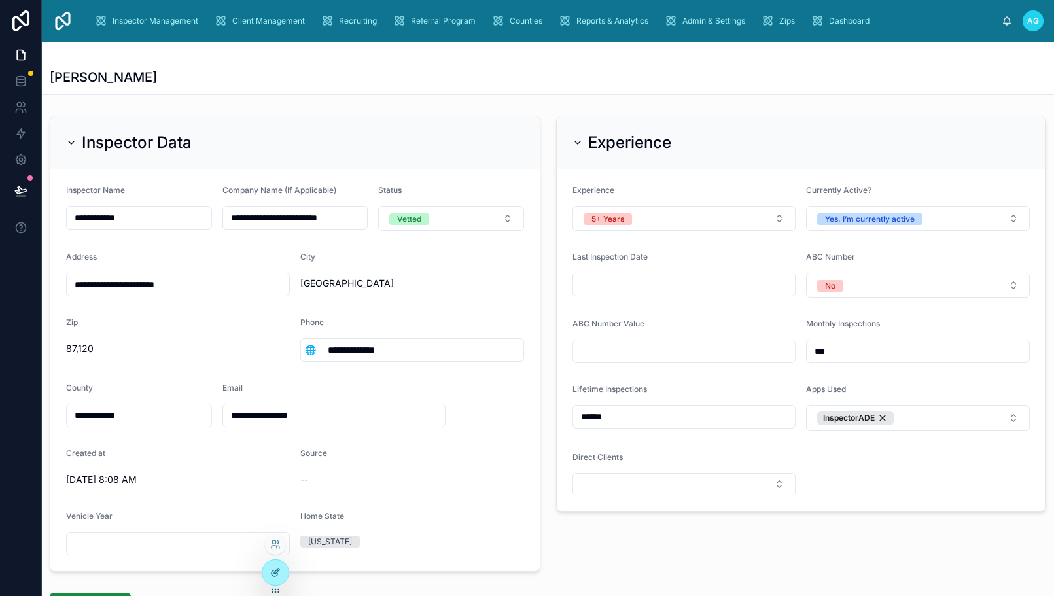
click at [275, 578] on div at bounding box center [275, 572] width 26 height 25
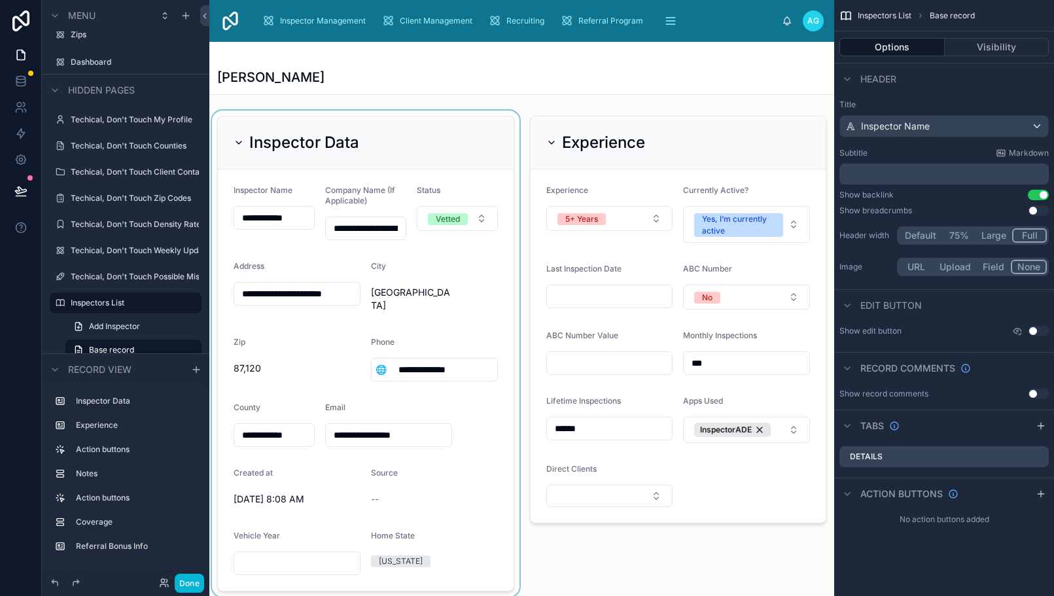
click at [476, 130] on div at bounding box center [365, 354] width 313 height 486
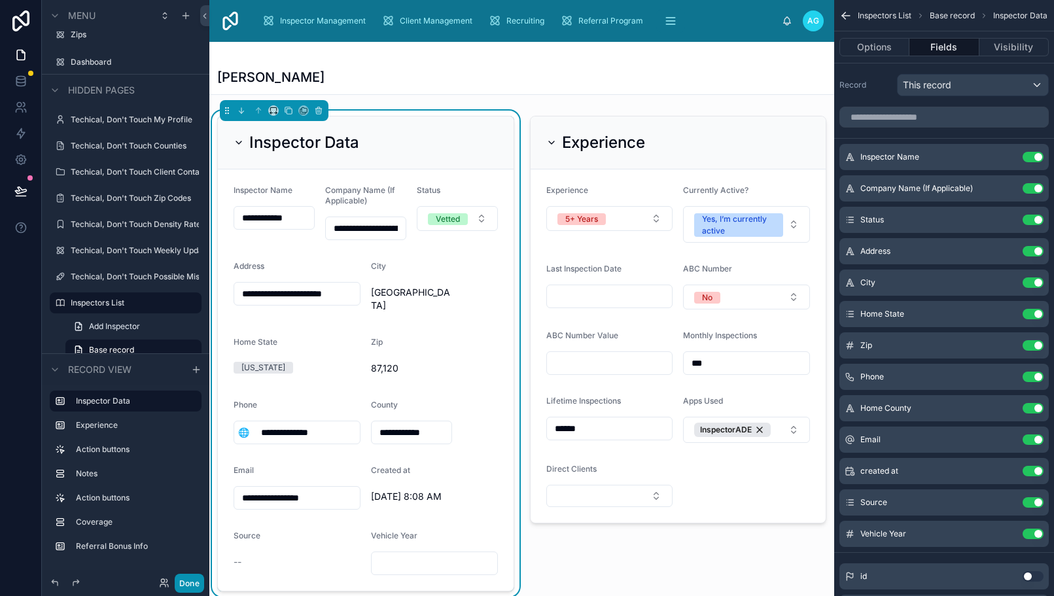
click at [196, 582] on button "Done" at bounding box center [189, 583] width 29 height 19
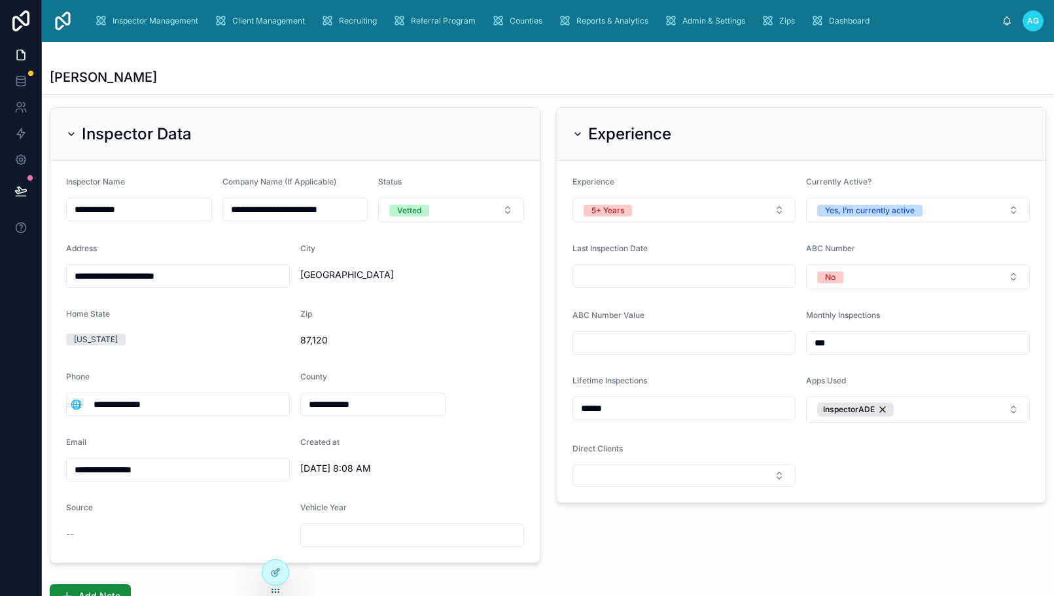
scroll to position [0, 0]
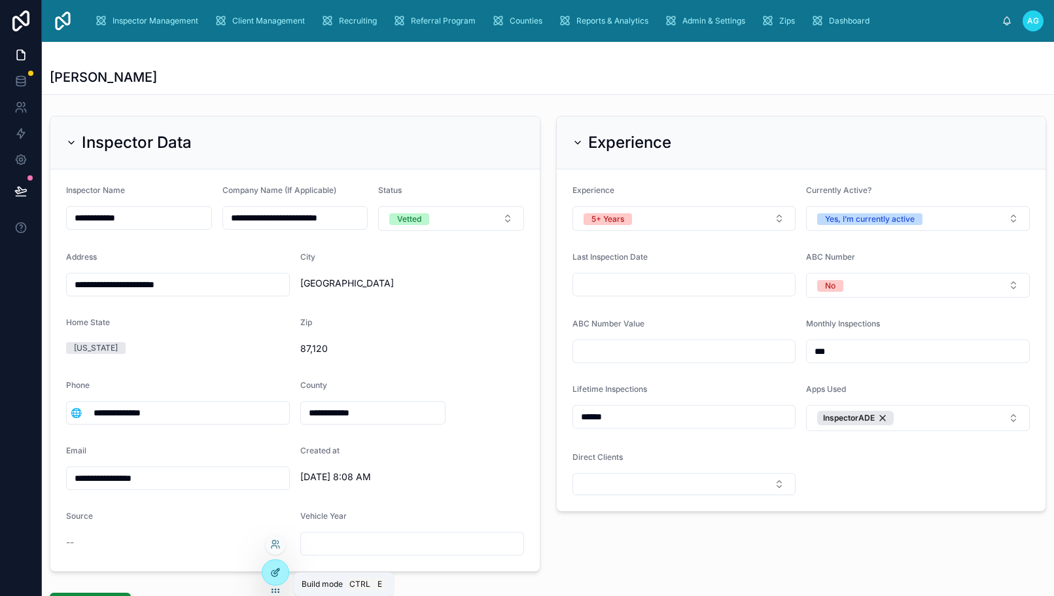
click at [275, 579] on div at bounding box center [275, 572] width 26 height 25
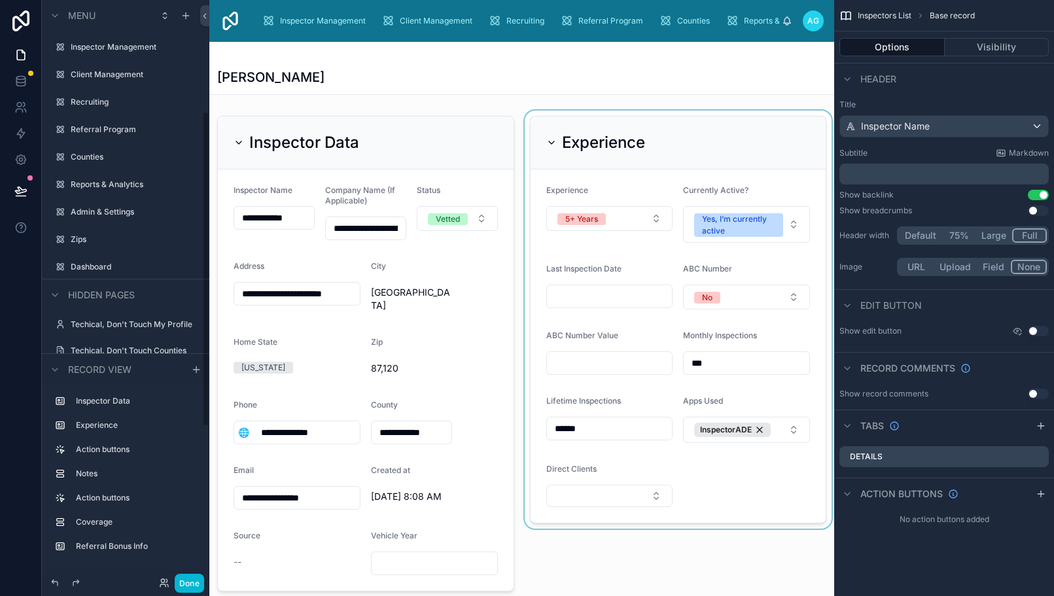
scroll to position [205, 0]
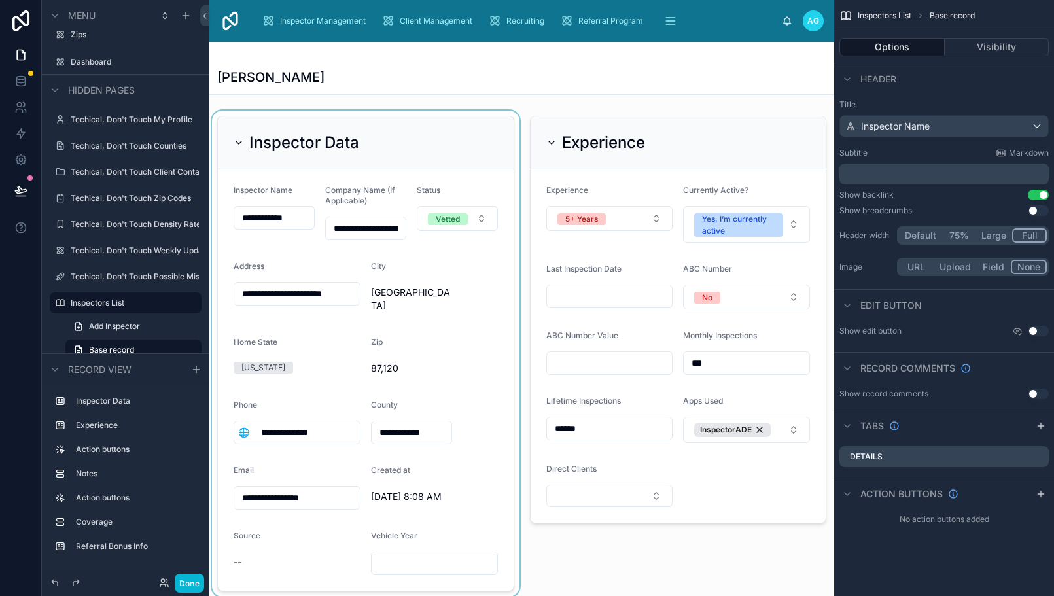
click at [466, 140] on div at bounding box center [365, 354] width 313 height 486
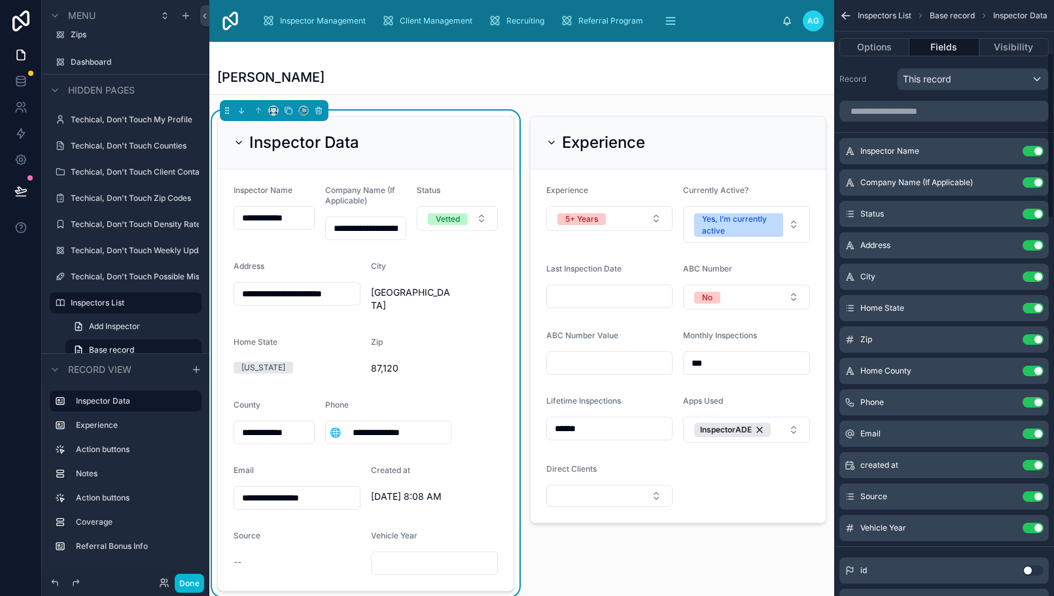
scroll to position [0, 0]
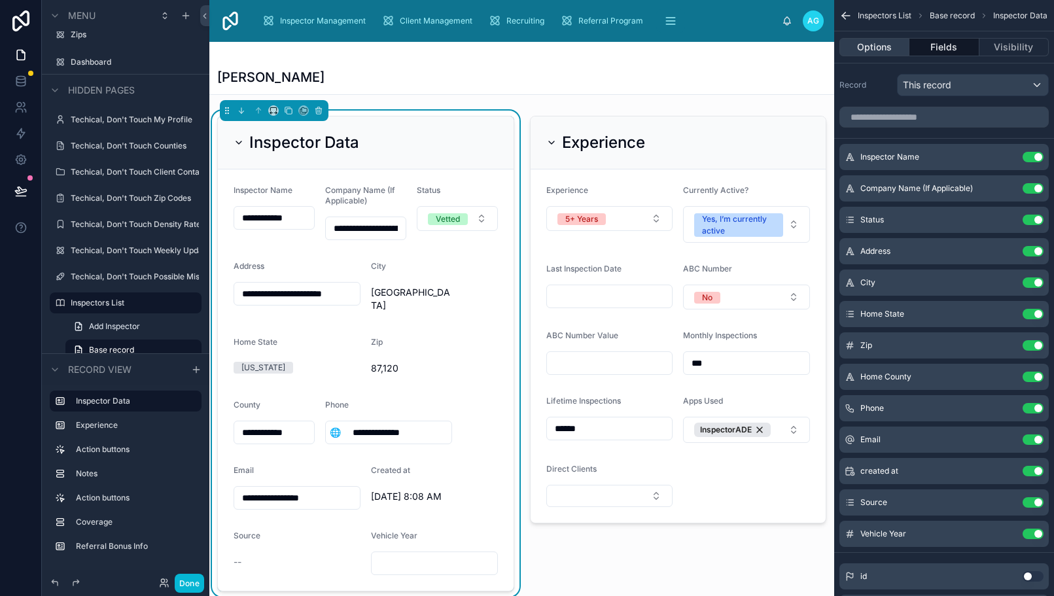
click at [890, 50] on button "Options" at bounding box center [874, 47] width 70 height 18
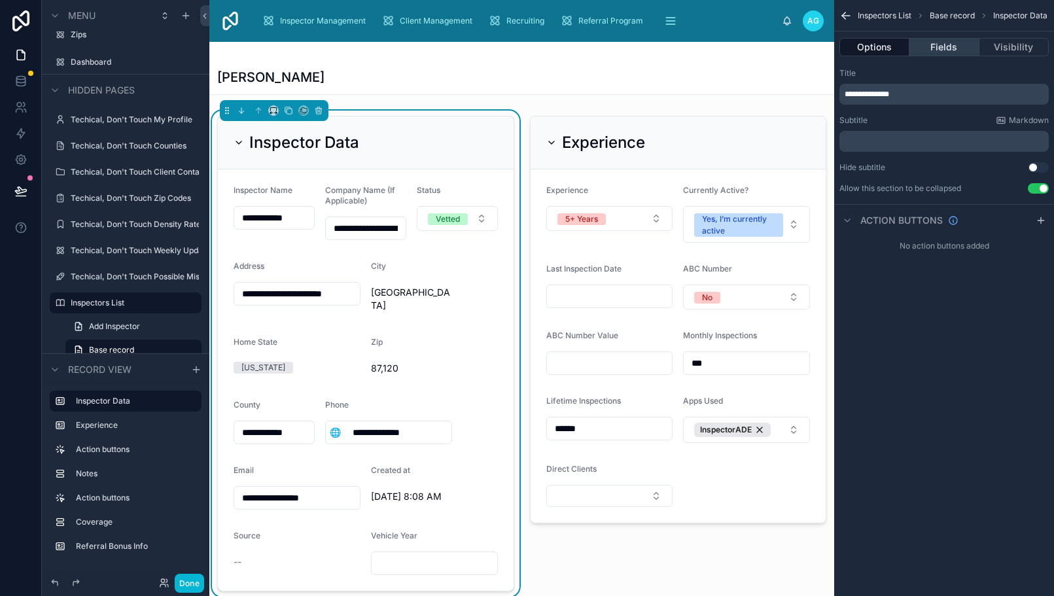
click at [948, 42] on button "Fields" at bounding box center [943, 47] width 69 height 18
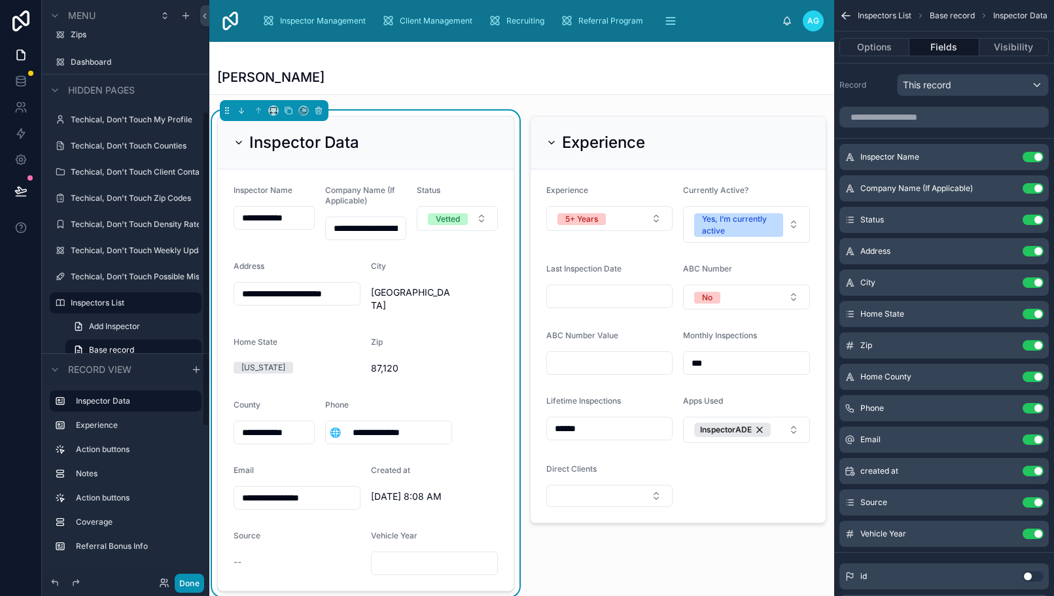
click at [191, 584] on button "Done" at bounding box center [189, 583] width 29 height 19
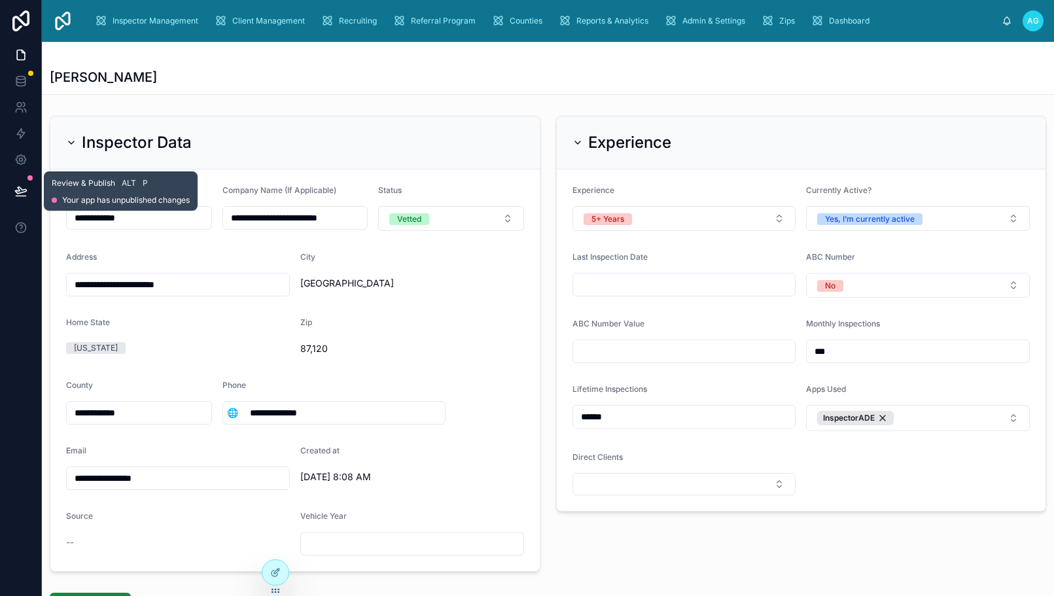
click at [22, 189] on icon at bounding box center [20, 190] width 13 height 13
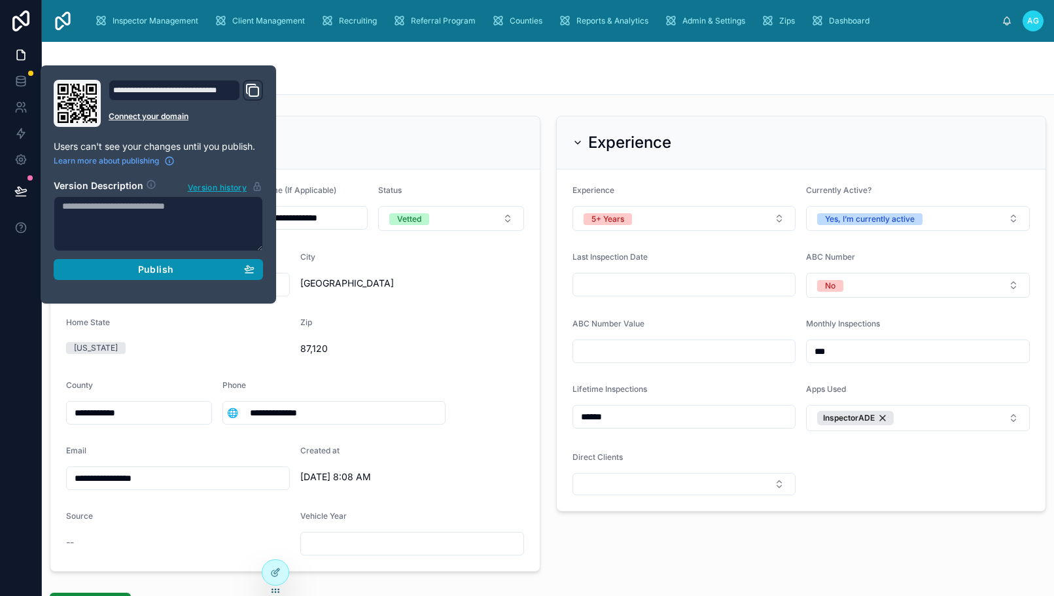
click at [164, 275] on span "Publish" at bounding box center [155, 270] width 35 height 12
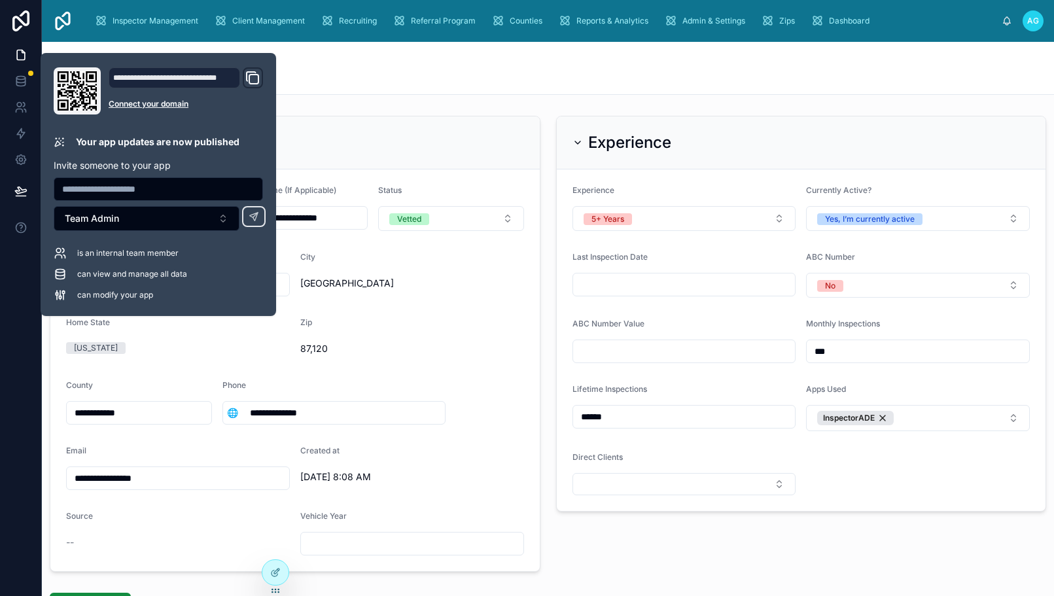
click at [369, 66] on div "[PERSON_NAME]" at bounding box center [548, 68] width 996 height 52
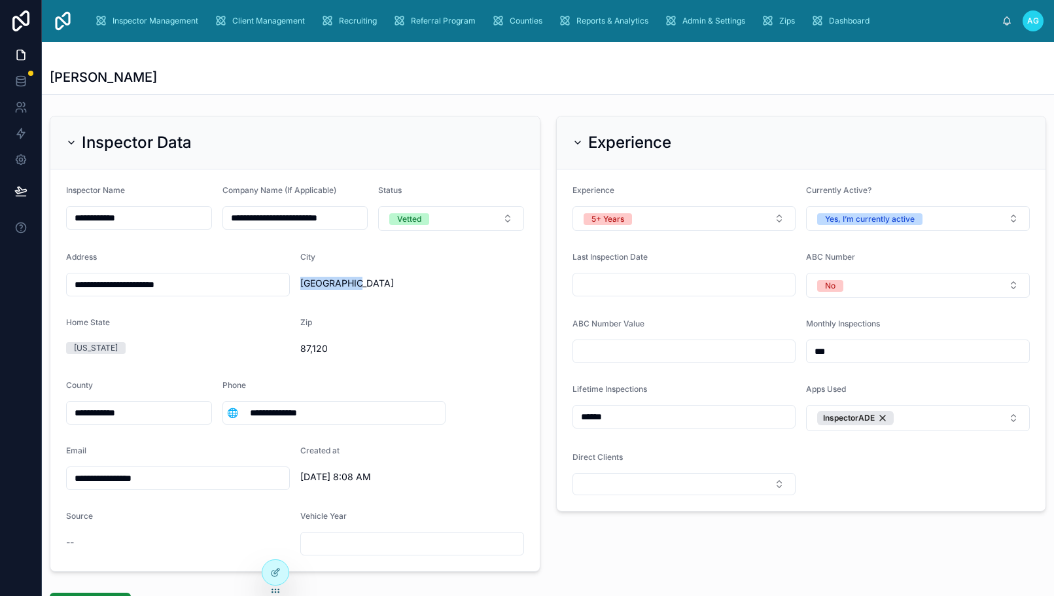
drag, startPoint x: 355, startPoint y: 281, endPoint x: 300, endPoint y: 286, distance: 55.9
click at [300, 286] on span "[GEOGRAPHIC_DATA]" at bounding box center [373, 283] width 146 height 13
copy span "[GEOGRAPHIC_DATA]"
drag, startPoint x: 162, startPoint y: 476, endPoint x: 60, endPoint y: 480, distance: 102.2
click at [60, 480] on form "**********" at bounding box center [294, 370] width 489 height 402
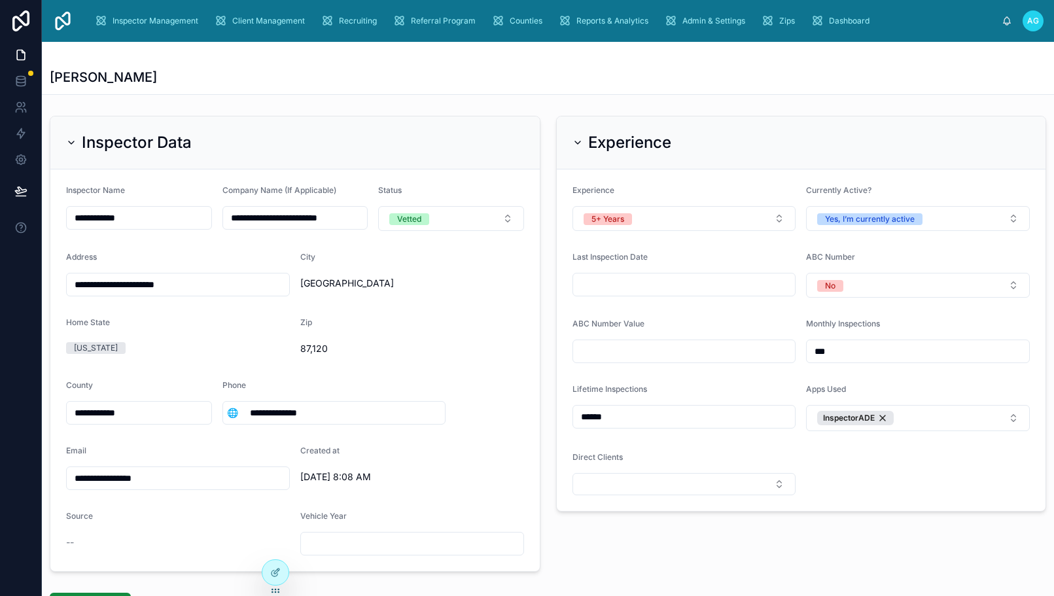
drag, startPoint x: 350, startPoint y: 217, endPoint x: 205, endPoint y: 215, distance: 145.3
click at [205, 215] on form "**********" at bounding box center [294, 370] width 489 height 402
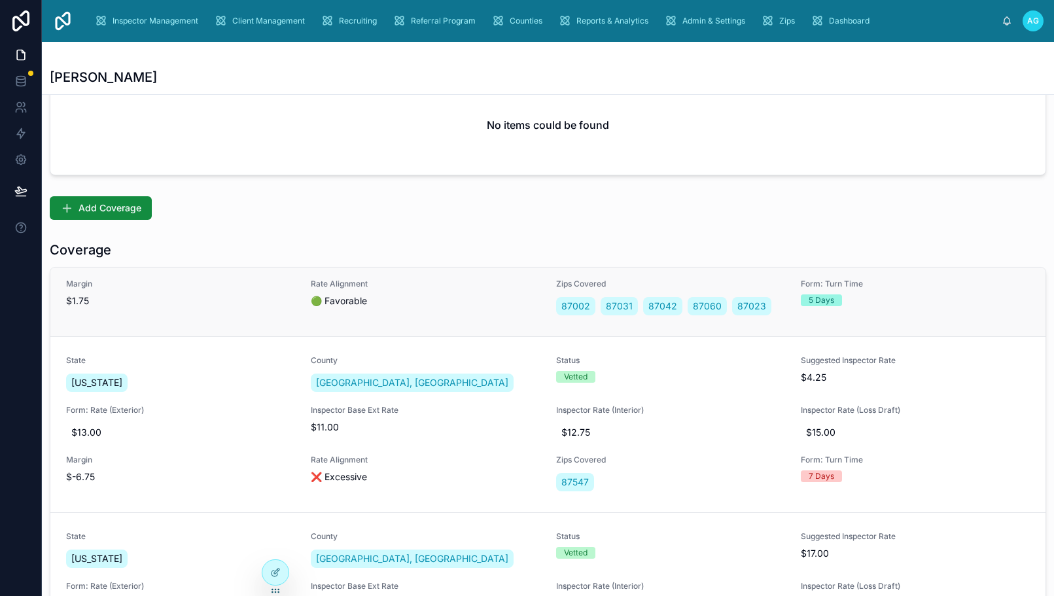
scroll to position [851, 0]
